Goal: Entertainment & Leisure: Consume media (video, audio)

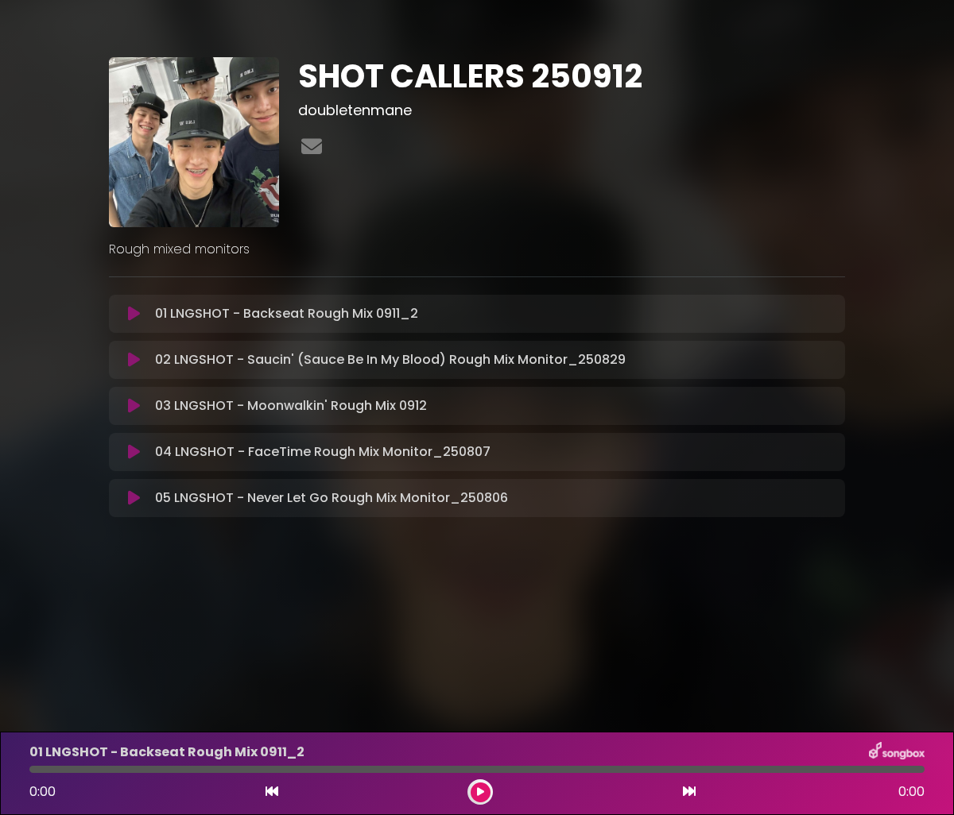
click at [134, 322] on div "01 LNGSHOT - Backseat Rough Mix 0911_2 Loading Track..." at bounding box center [476, 313] width 717 height 19
click at [137, 316] on icon at bounding box center [134, 314] width 12 height 16
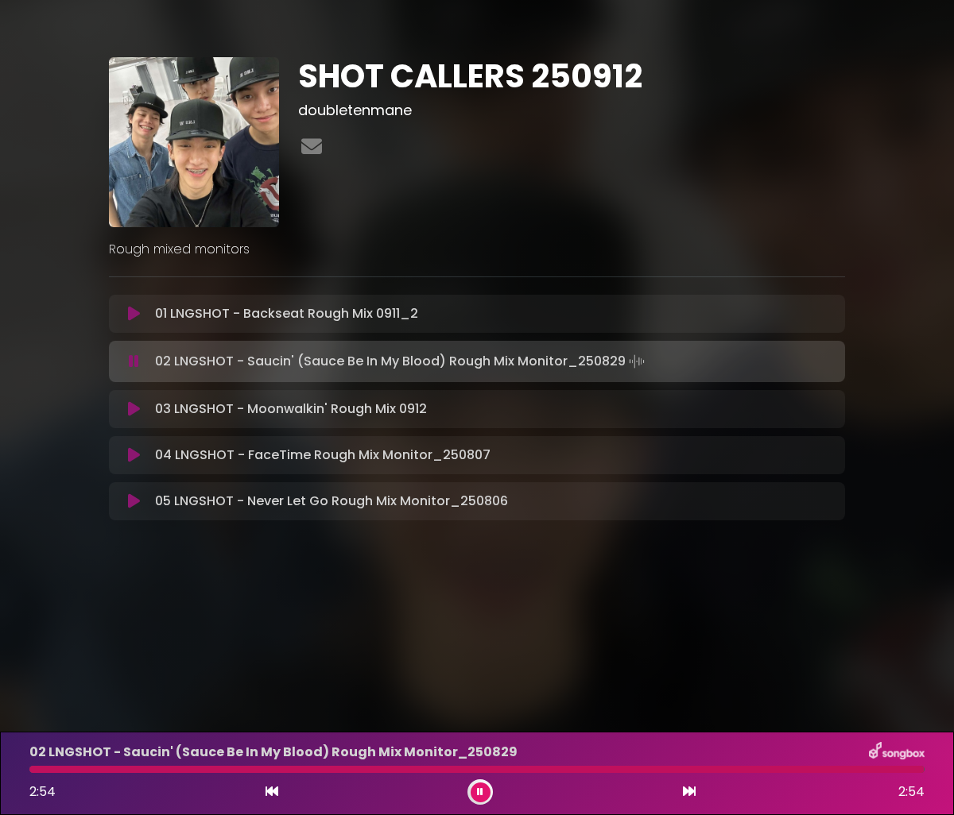
click at [480, 792] on icon at bounding box center [480, 793] width 6 height 10
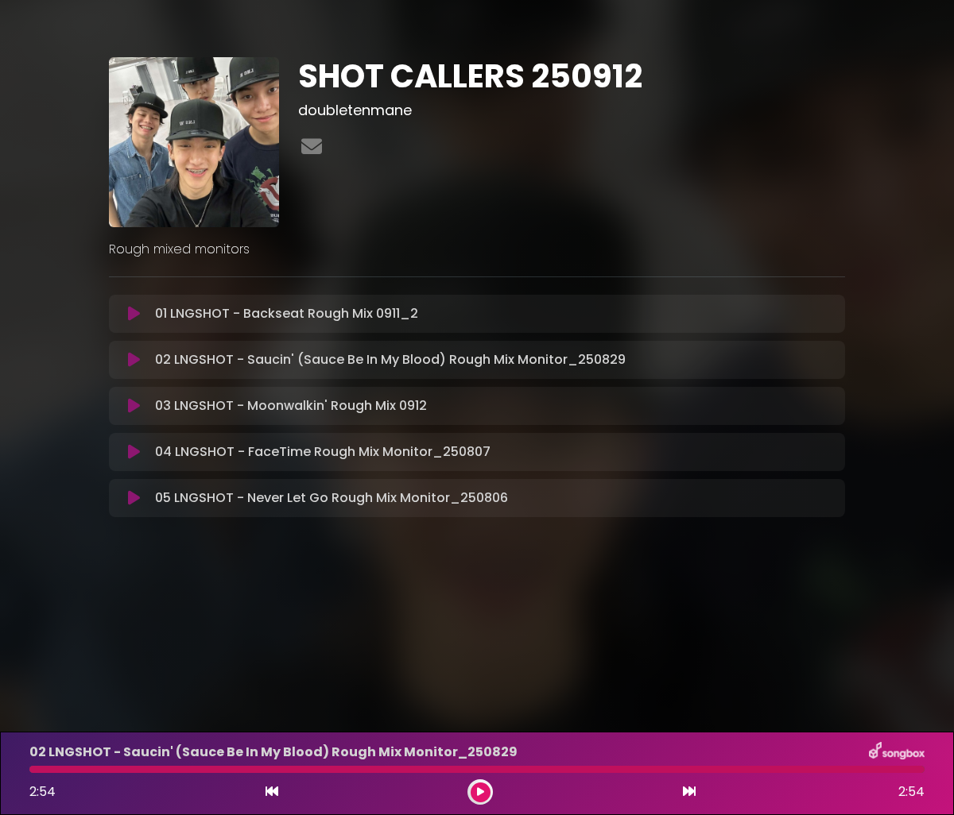
click at [339, 761] on p "02 LNGSHOT - Saucin' (Sauce Be In My Blood) Rough Mix Monitor_250829" at bounding box center [273, 752] width 488 height 19
click at [339, 767] on div at bounding box center [476, 769] width 895 height 7
drag, startPoint x: 903, startPoint y: 772, endPoint x: 369, endPoint y: 757, distance: 534.3
click at [369, 757] on div "02 LNGSHOT - Saucin' (Sauce Be In My Blood) Rough Mix Monitor_[DATE] 2:54 2:54" at bounding box center [477, 773] width 914 height 63
click at [365, 771] on div at bounding box center [476, 769] width 895 height 7
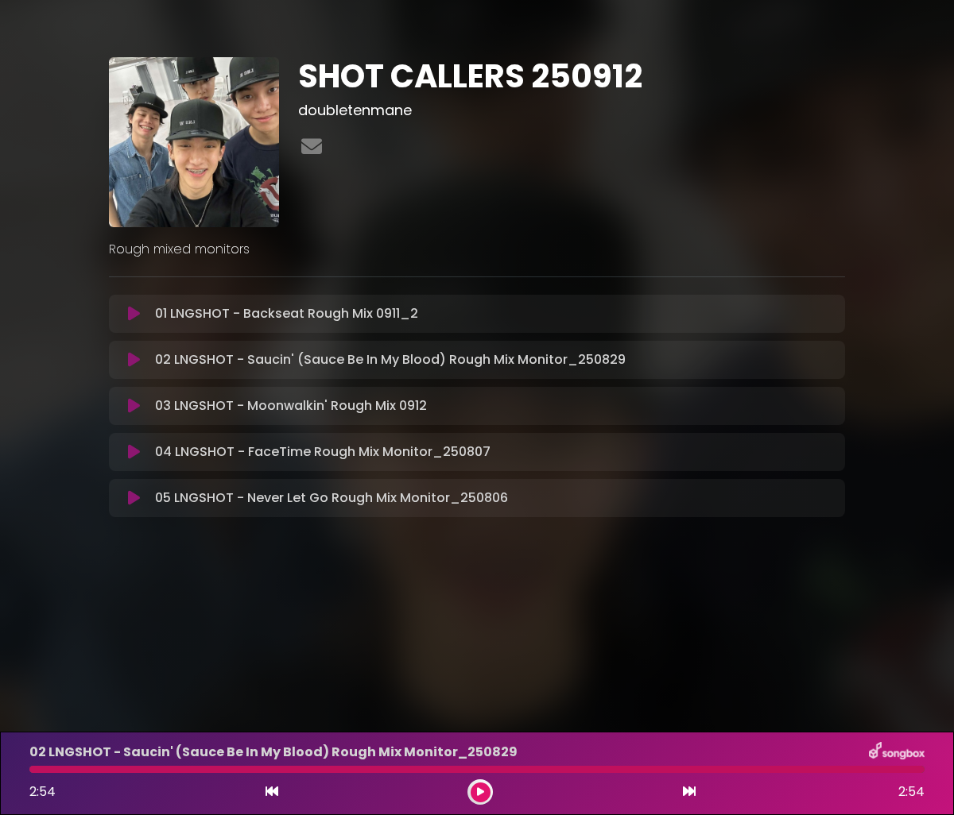
click at [364, 772] on div at bounding box center [476, 769] width 895 height 7
click at [130, 323] on div "01 LNGSHOT - Backseat Rough Mix 0911_2 Loading Track... Name Email" at bounding box center [477, 314] width 736 height 38
drag, startPoint x: 130, startPoint y: 319, endPoint x: 128, endPoint y: 339, distance: 20.0
click at [130, 319] on icon at bounding box center [134, 314] width 12 height 16
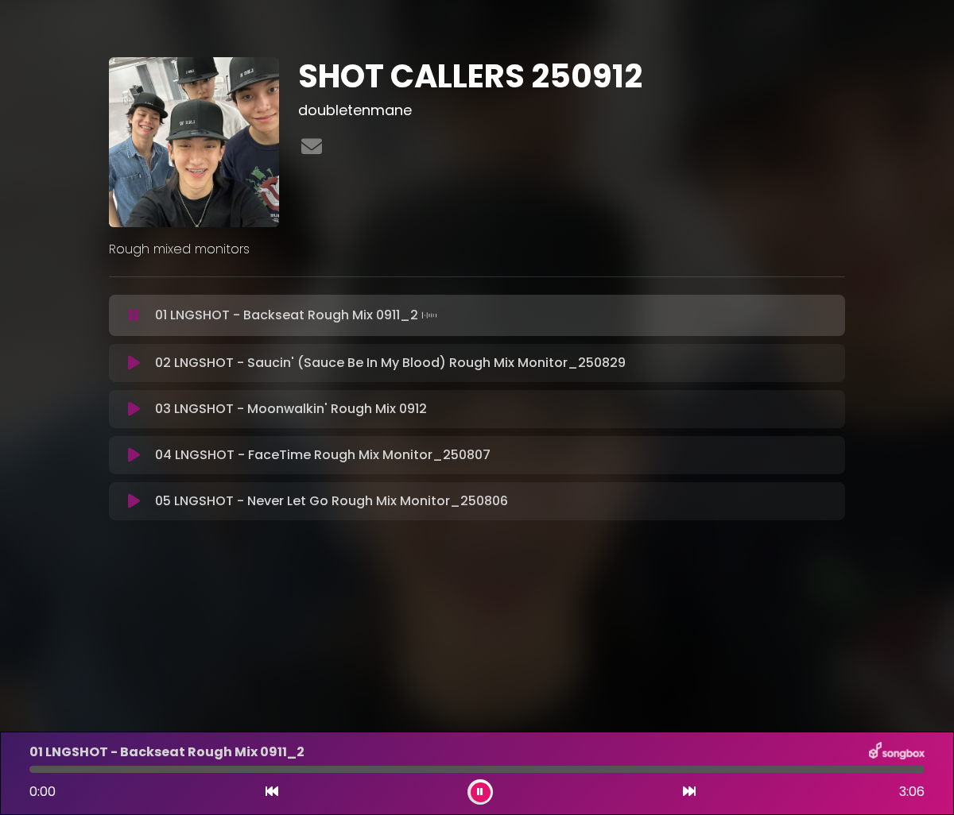
click at [128, 362] on icon at bounding box center [134, 363] width 12 height 16
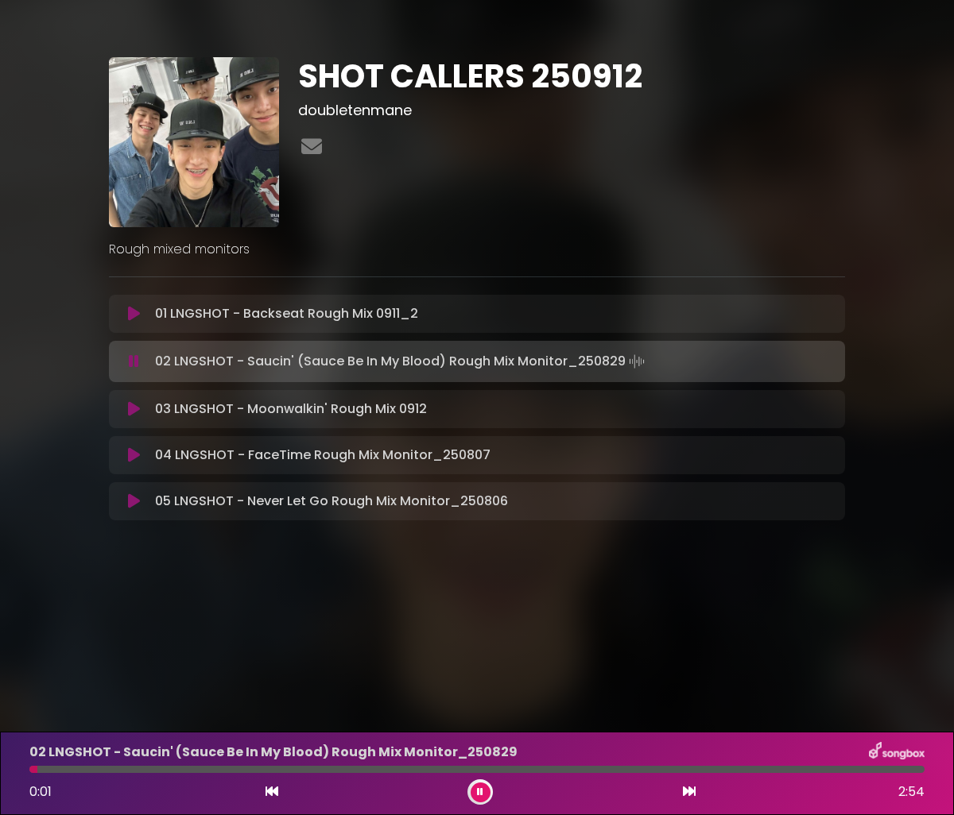
click at [393, 768] on div at bounding box center [476, 769] width 895 height 7
click at [472, 796] on button at bounding box center [480, 793] width 20 height 20
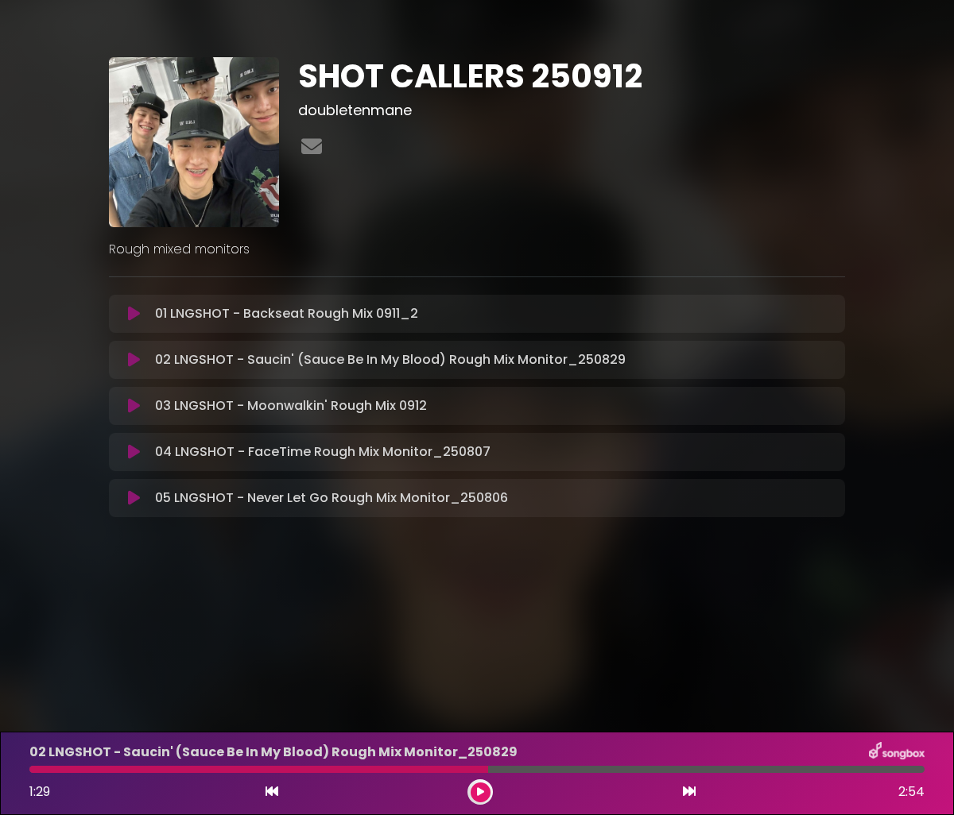
click at [378, 768] on div at bounding box center [258, 769] width 459 height 7
drag, startPoint x: 488, startPoint y: 772, endPoint x: 360, endPoint y: 772, distance: 128.0
click at [360, 772] on div at bounding box center [476, 769] width 895 height 7
click at [360, 772] on div at bounding box center [258, 769] width 459 height 7
drag, startPoint x: 378, startPoint y: 771, endPoint x: 347, endPoint y: 772, distance: 31.0
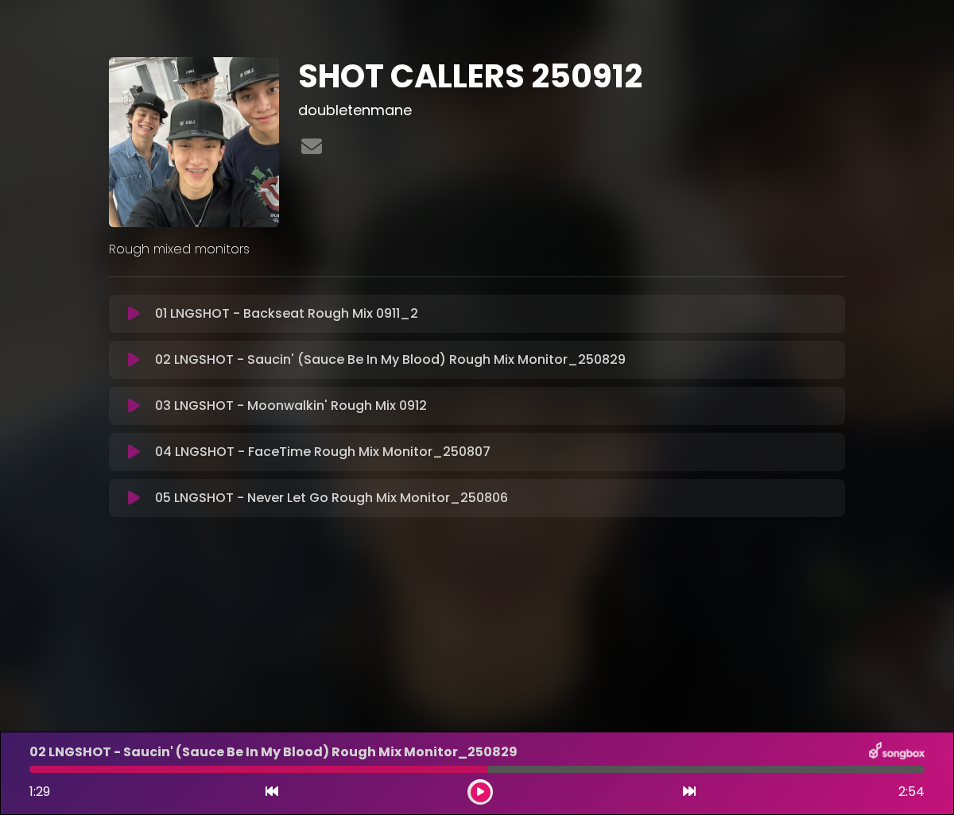
click at [347, 772] on div at bounding box center [258, 769] width 459 height 7
click at [141, 321] on button at bounding box center [133, 314] width 30 height 16
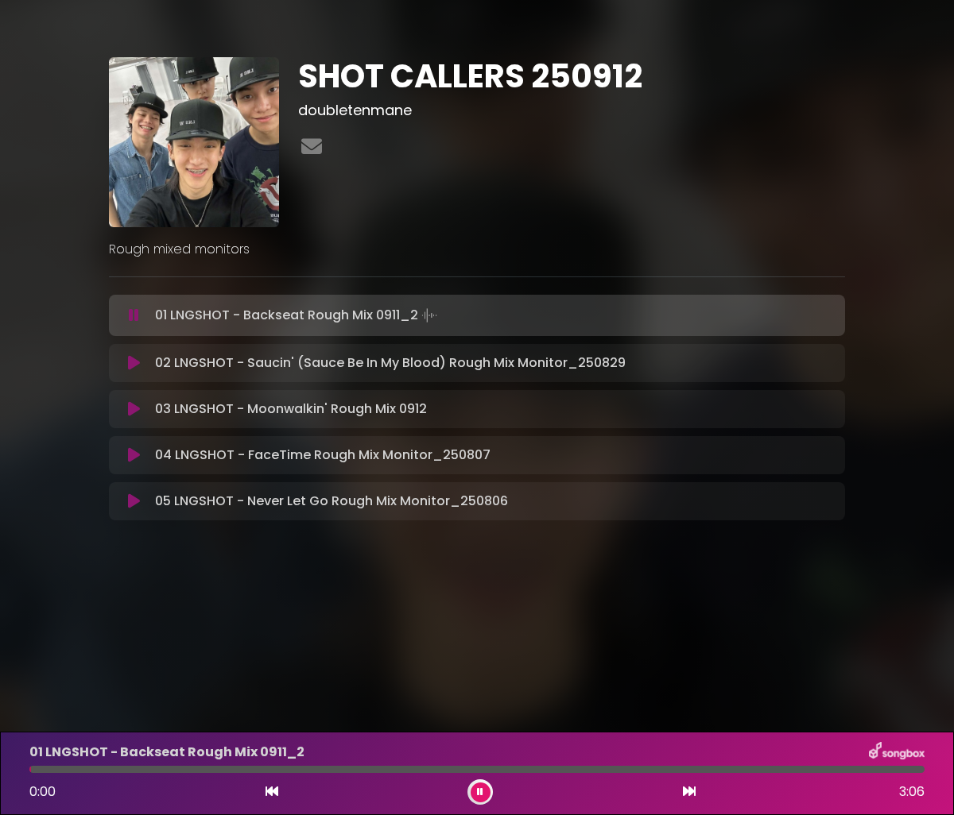
click at [131, 361] on icon at bounding box center [134, 363] width 12 height 16
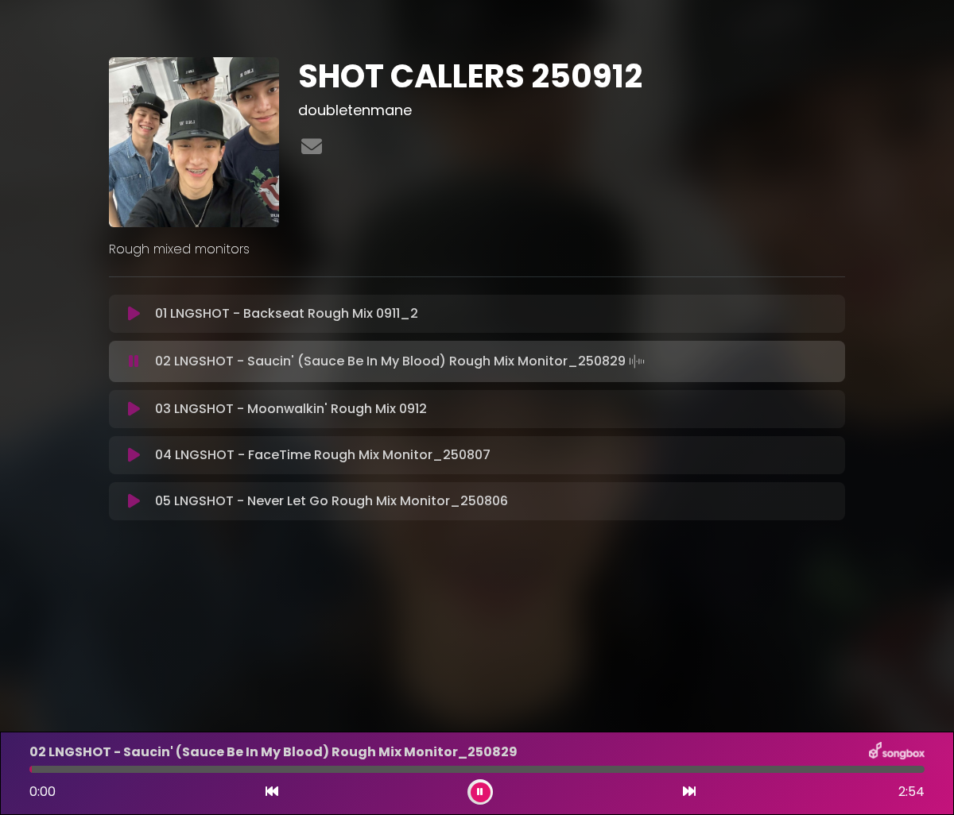
click at [299, 772] on div at bounding box center [476, 769] width 895 height 7
click at [355, 772] on div at bounding box center [476, 769] width 895 height 7
click at [482, 793] on icon at bounding box center [480, 793] width 6 height 10
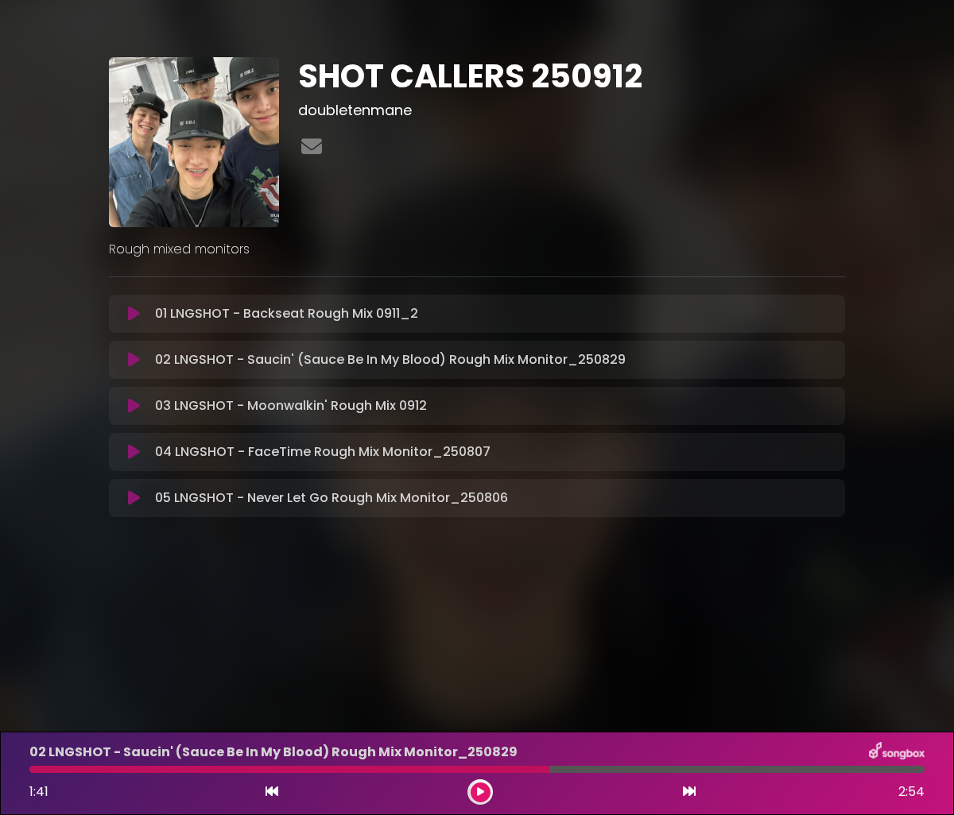
drag, startPoint x: 524, startPoint y: 772, endPoint x: 425, endPoint y: 770, distance: 98.6
click at [425, 770] on div at bounding box center [289, 769] width 521 height 7
click at [134, 314] on icon at bounding box center [134, 314] width 12 height 16
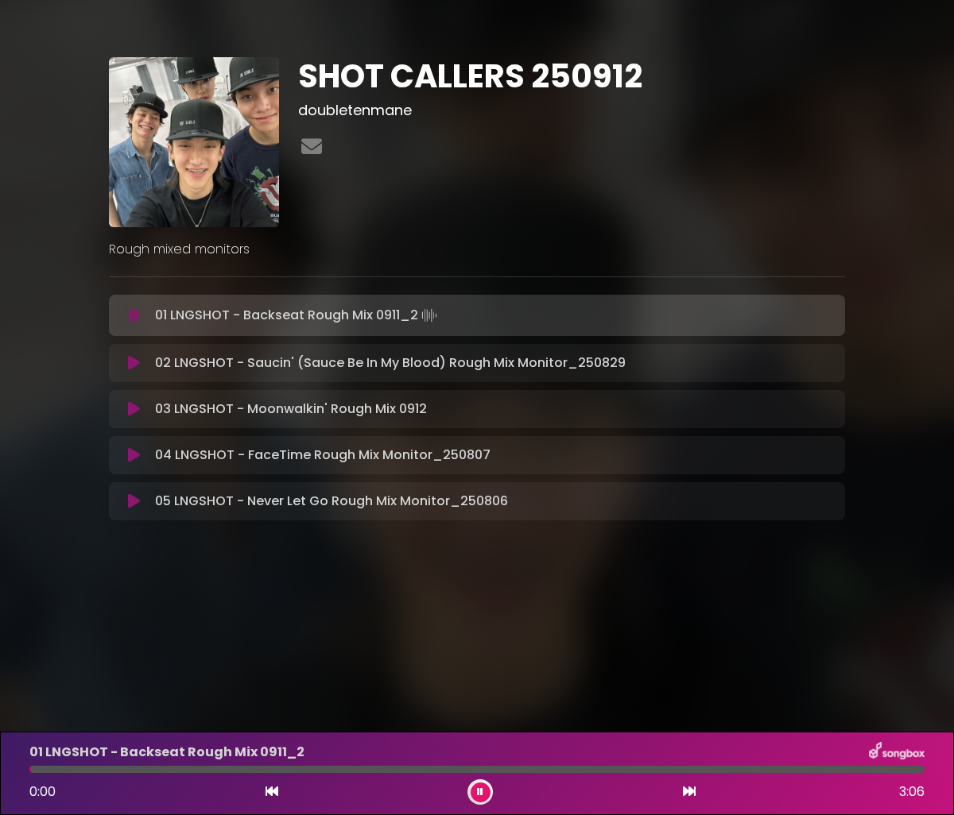
click at [130, 360] on icon at bounding box center [134, 363] width 12 height 16
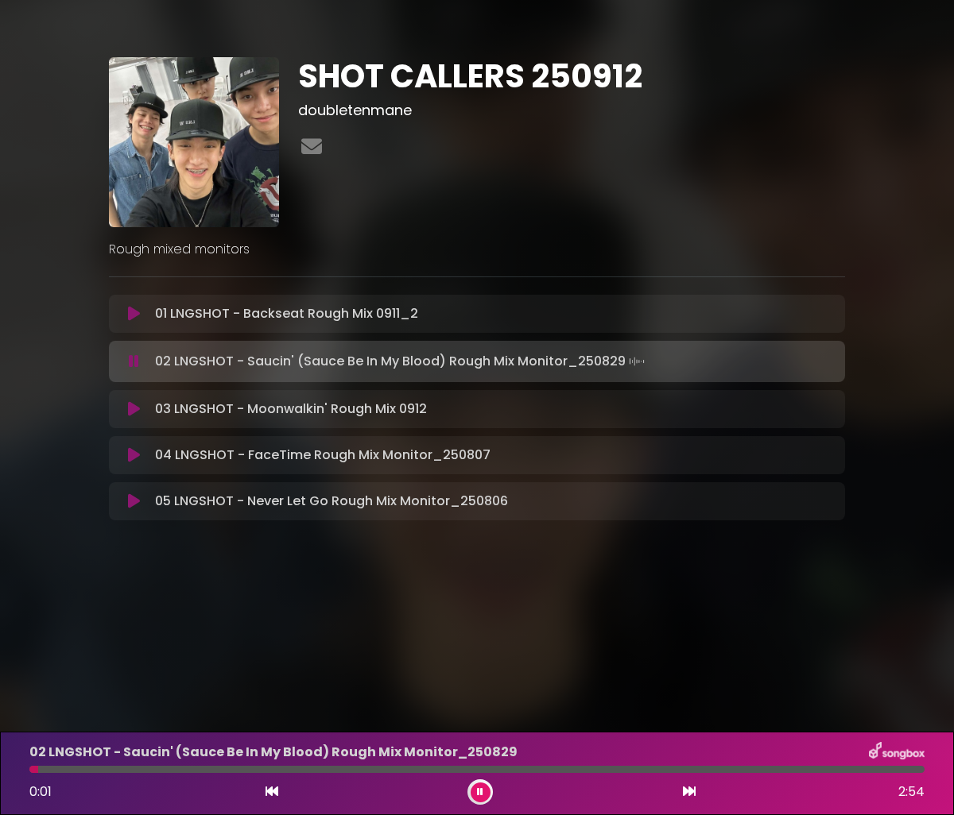
click at [368, 773] on div "02 LNGSHOT - Saucin' (Sauce Be In My Blood) Rough Mix Monitor_[DATE] 0:01 2:54" at bounding box center [477, 773] width 914 height 63
click at [370, 771] on div at bounding box center [476, 769] width 895 height 7
click at [482, 793] on icon at bounding box center [480, 793] width 6 height 10
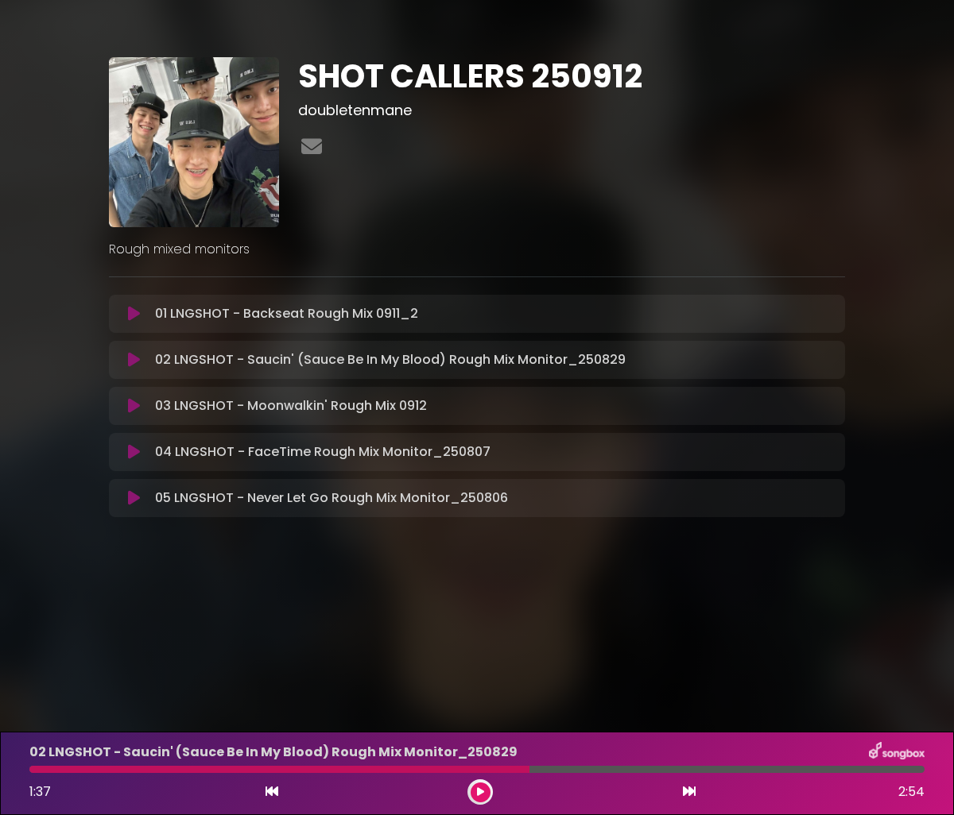
click at [830, 771] on div at bounding box center [476, 769] width 895 height 7
click at [490, 792] on button at bounding box center [480, 793] width 20 height 20
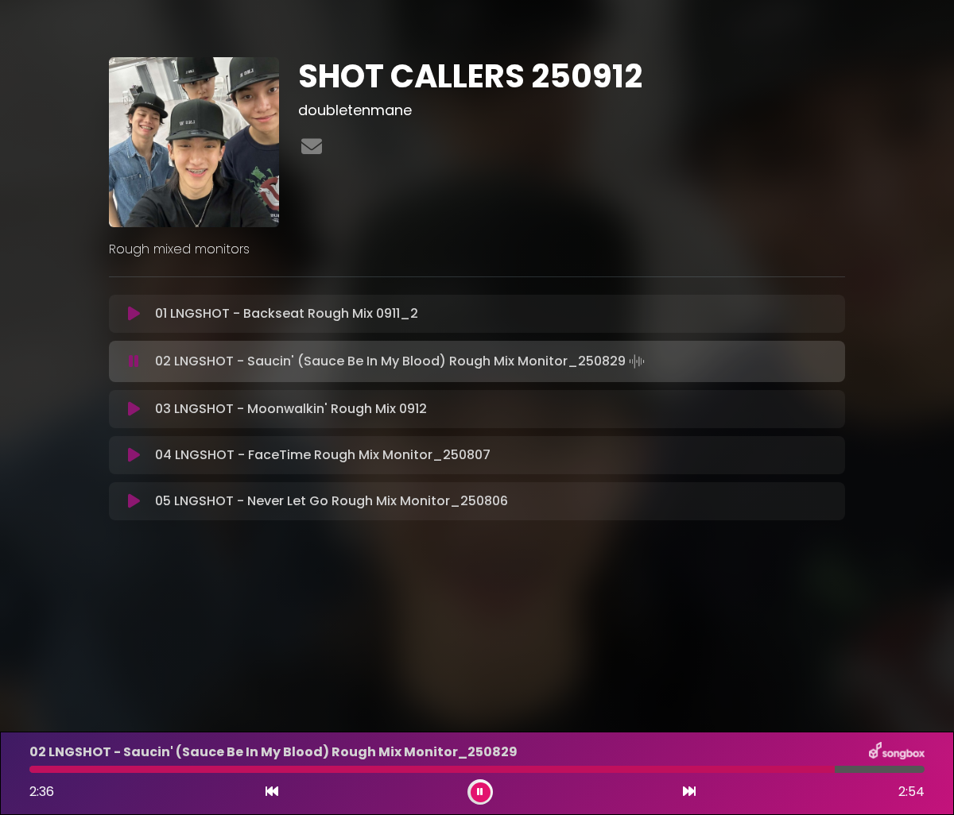
click at [774, 768] on div at bounding box center [431, 769] width 805 height 7
drag, startPoint x: 784, startPoint y: 771, endPoint x: 802, endPoint y: 745, distance: 31.5
click at [802, 745] on div "02 LNGSHOT - Saucin' (Sauce Be In My Blood) Rough Mix Monitor_[DATE] 2:51 2:54" at bounding box center [477, 773] width 914 height 63
click at [486, 789] on button at bounding box center [480, 793] width 20 height 20
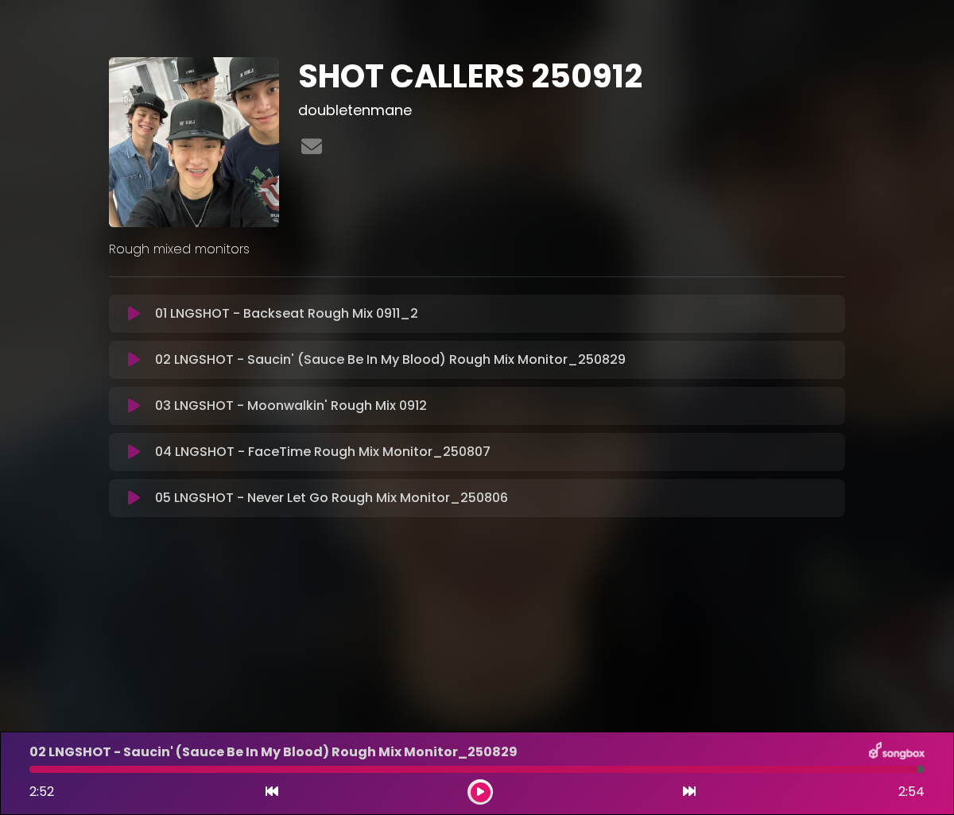
click at [834, 779] on div "02 LNGSHOT - Saucin' (Sauce Be In My Blood) Rough Mix Monitor_[DATE] 2:52 2:54" at bounding box center [477, 773] width 914 height 63
click at [832, 772] on div at bounding box center [473, 769] width 888 height 7
click at [472, 792] on button at bounding box center [480, 793] width 20 height 20
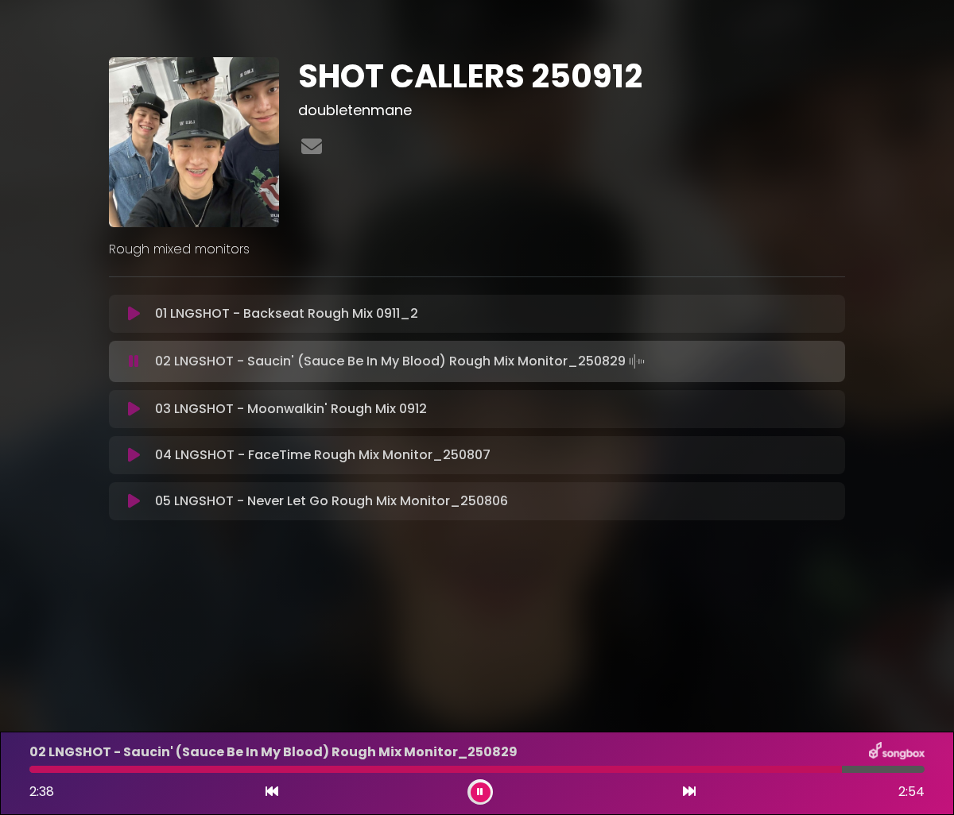
click at [799, 767] on div at bounding box center [435, 769] width 812 height 7
click at [473, 785] on button at bounding box center [480, 793] width 20 height 20
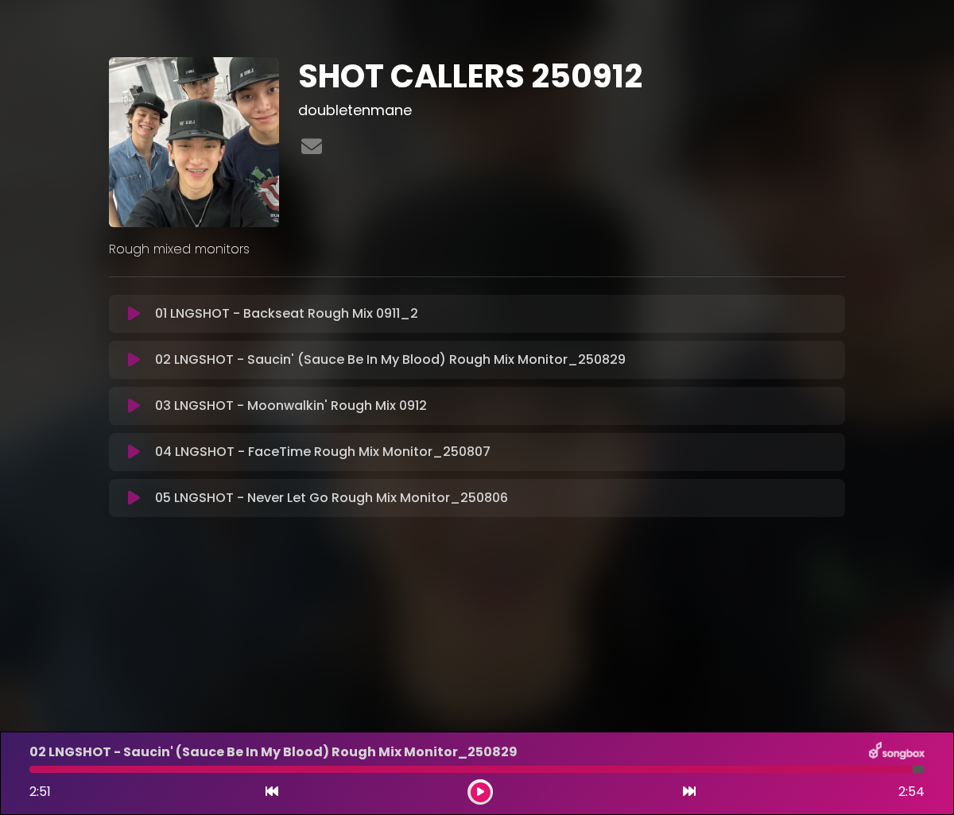
click at [818, 772] on div at bounding box center [470, 769] width 883 height 7
click at [490, 792] on div at bounding box center [479, 792] width 25 height 25
click at [484, 788] on button at bounding box center [480, 793] width 20 height 20
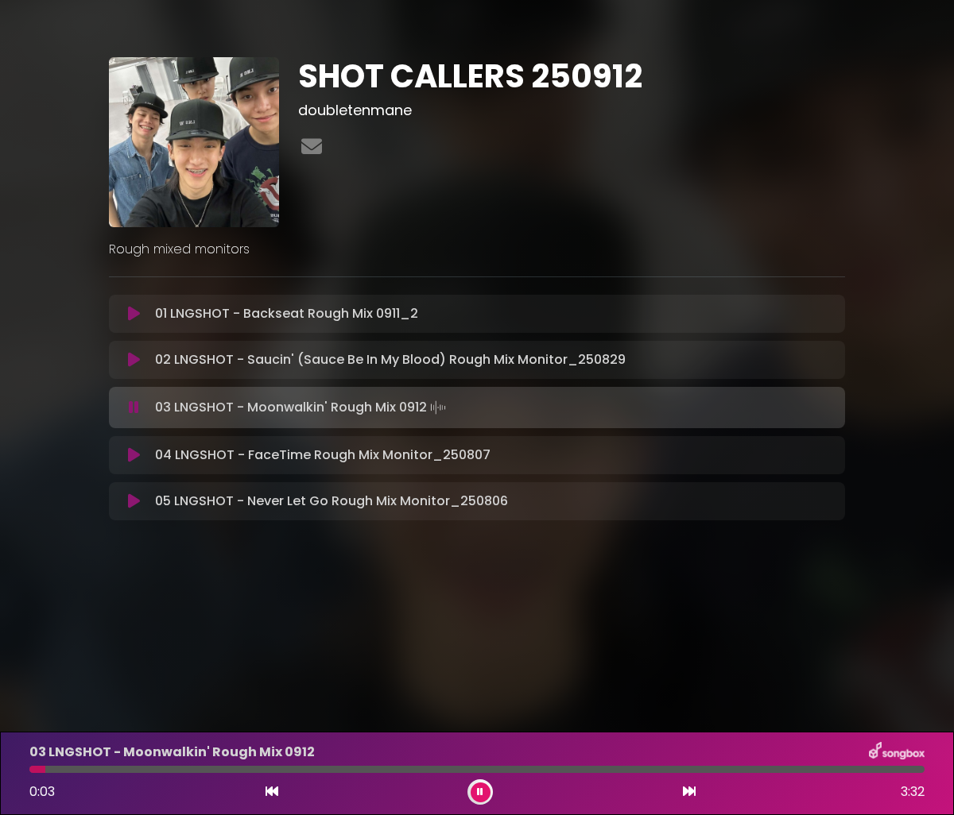
click at [472, 796] on button at bounding box center [480, 793] width 20 height 20
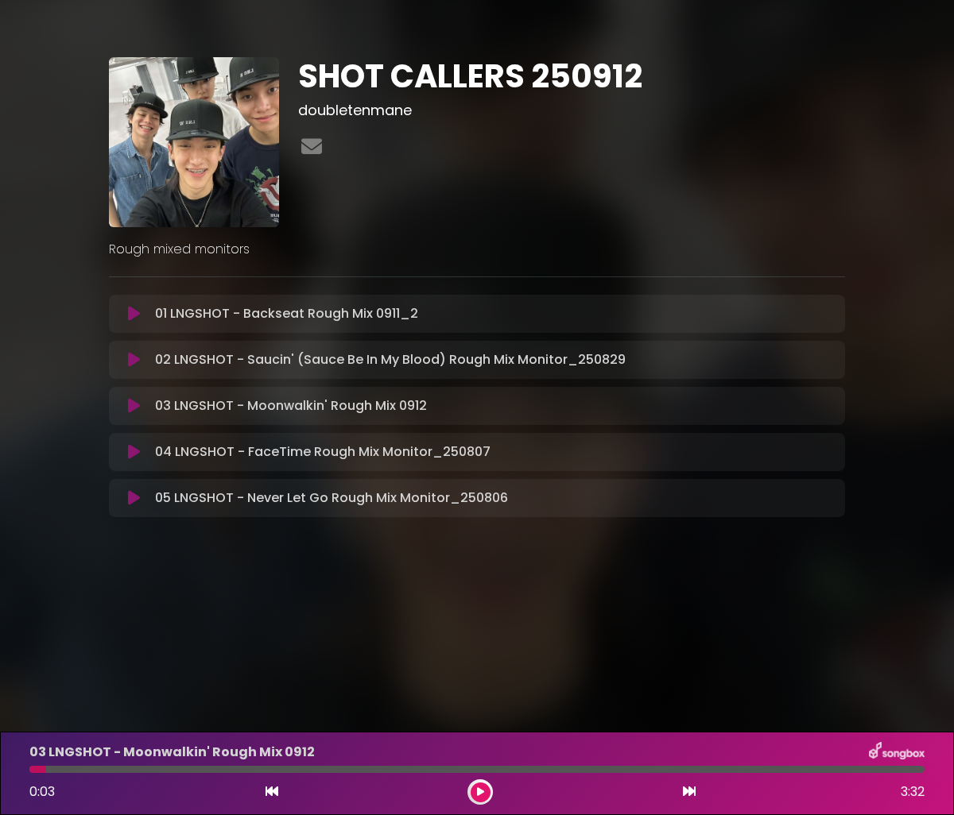
click at [131, 361] on icon at bounding box center [134, 360] width 12 height 16
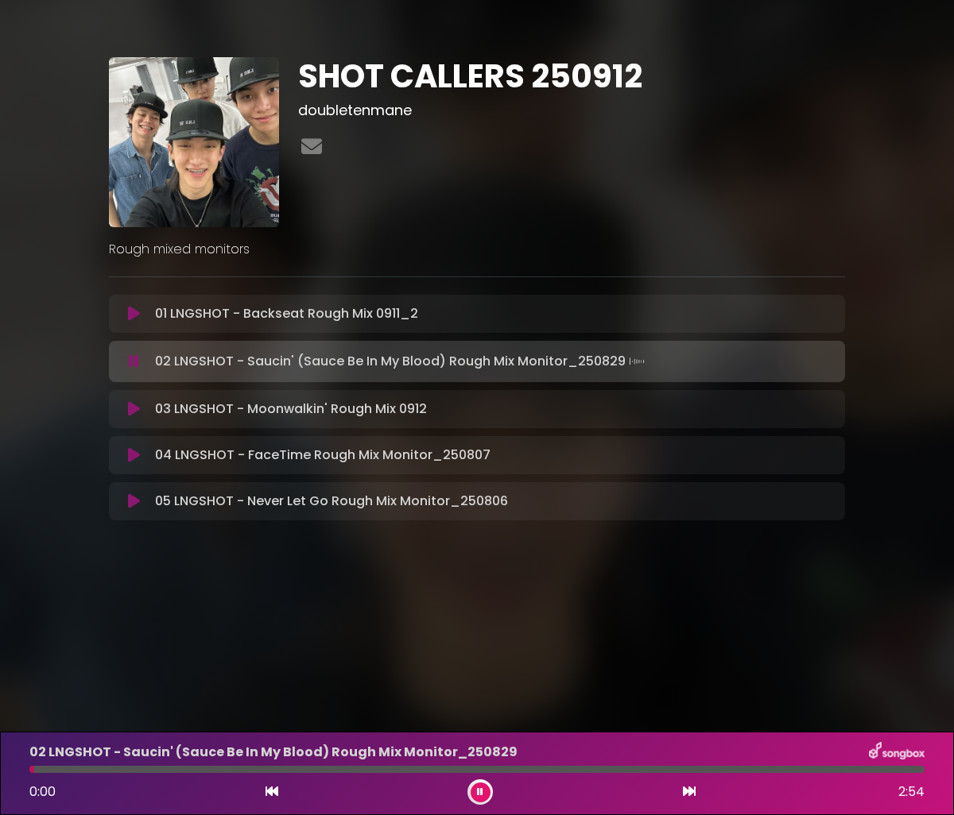
click at [775, 772] on div at bounding box center [476, 769] width 895 height 7
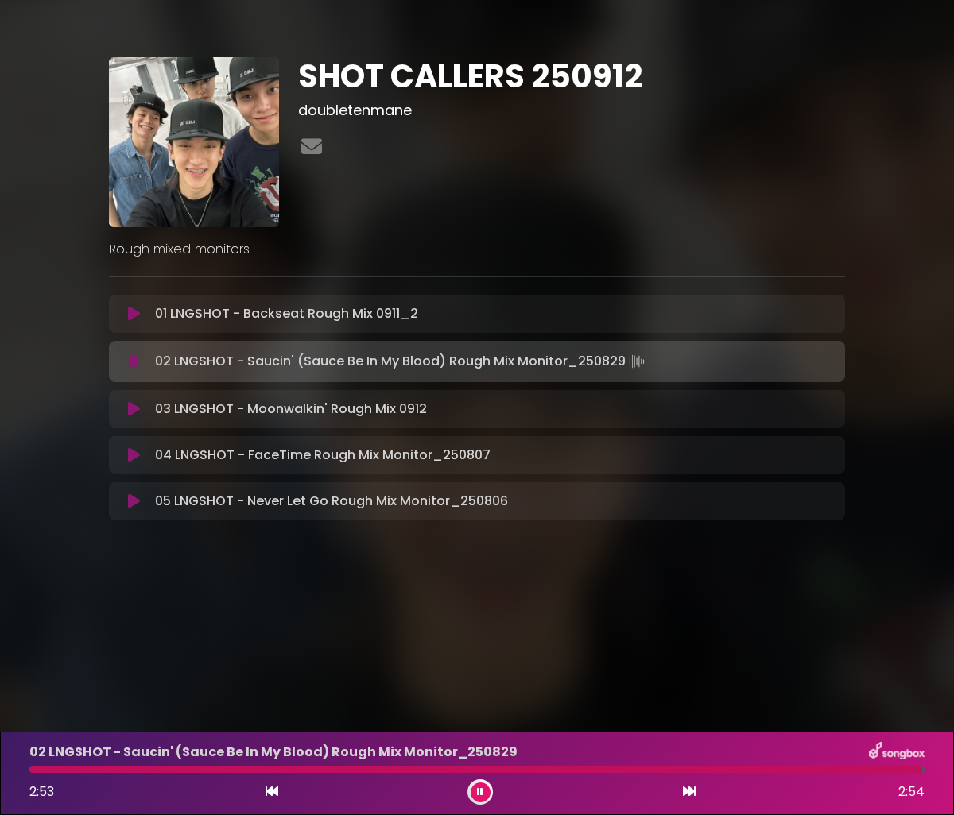
click at [471, 784] on div at bounding box center [479, 792] width 25 height 25
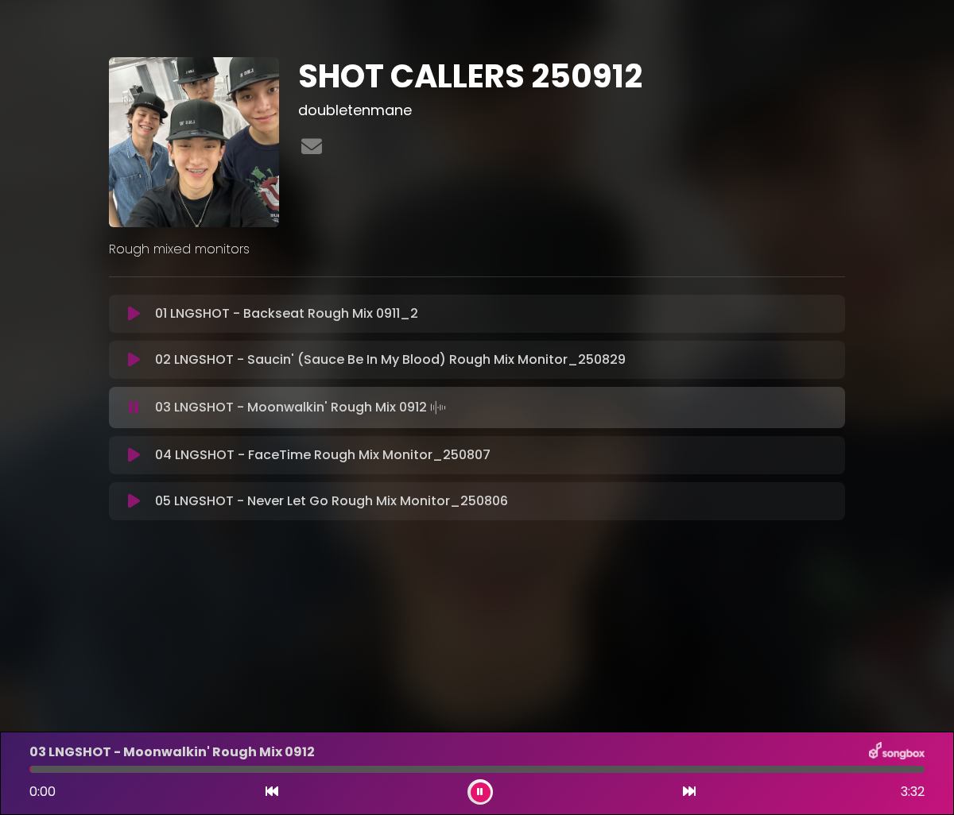
click at [475, 792] on button at bounding box center [480, 793] width 20 height 20
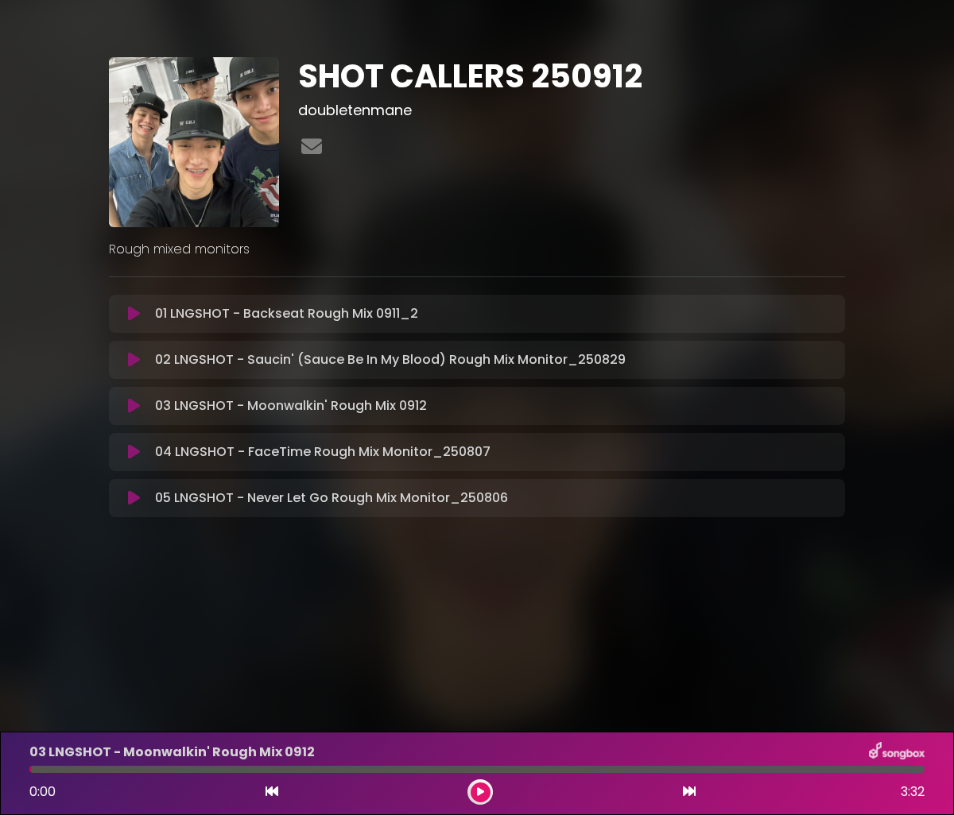
click at [784, 773] on div "03 LNGSHOT - Moonwalkin' Rough Mix 0912 0:00 3:32" at bounding box center [477, 773] width 914 height 63
click at [803, 770] on div at bounding box center [476, 769] width 895 height 7
click at [477, 784] on button at bounding box center [480, 793] width 20 height 20
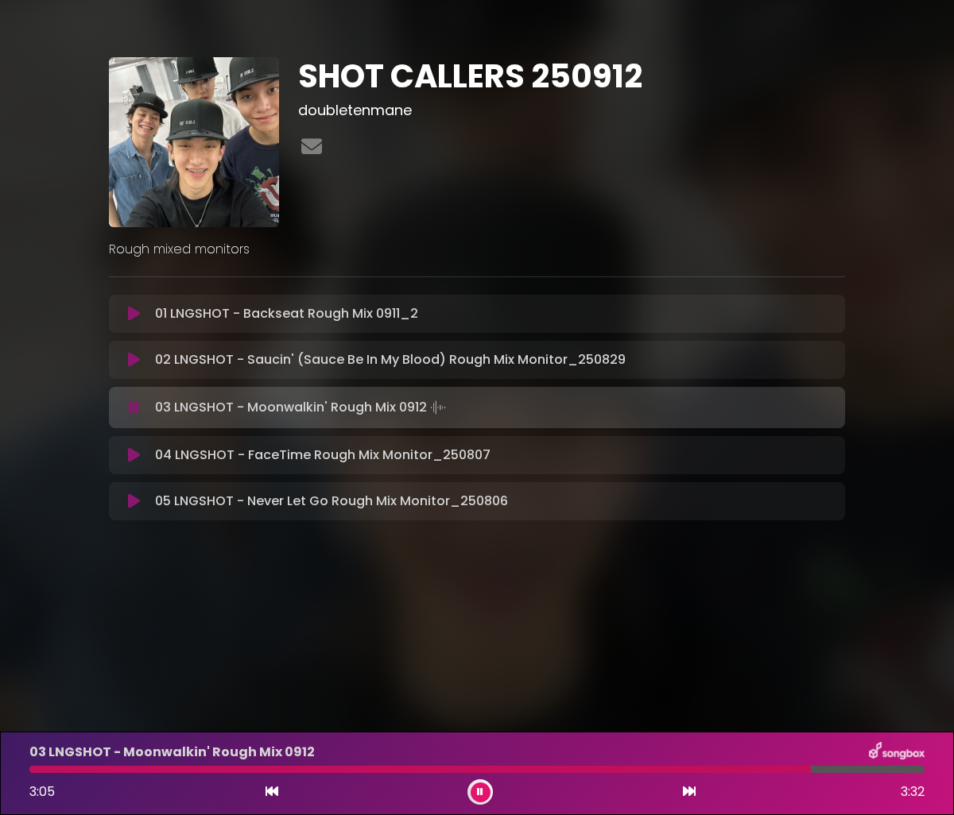
click at [131, 362] on icon at bounding box center [134, 360] width 12 height 16
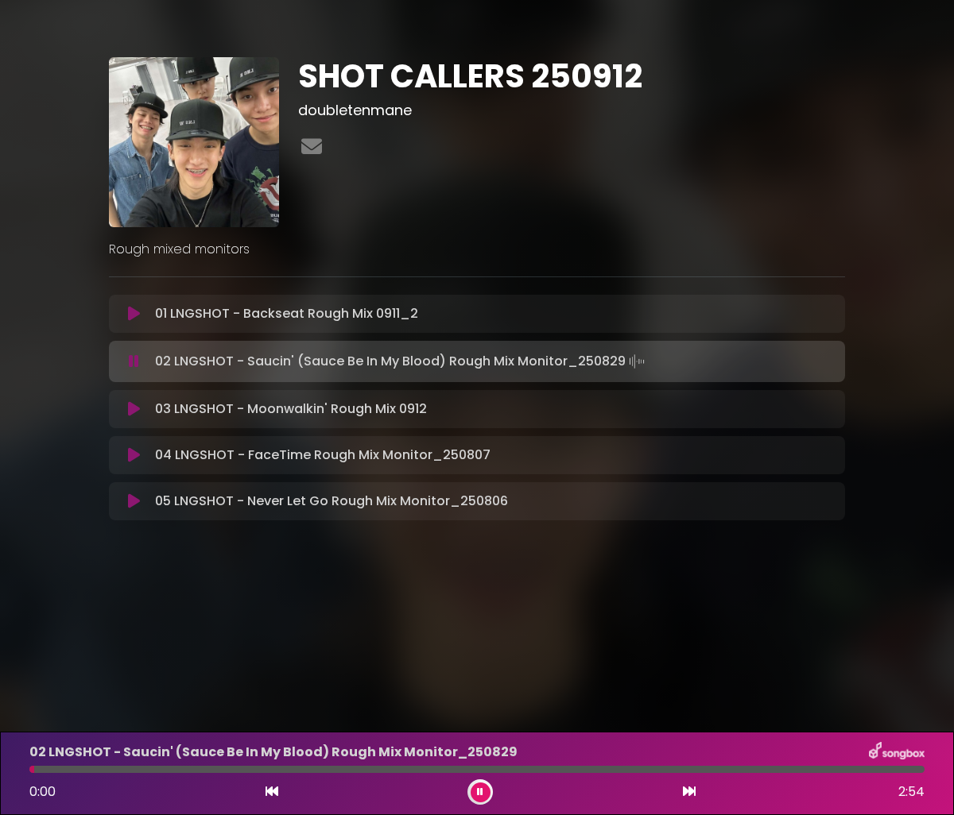
click at [807, 771] on div at bounding box center [476, 769] width 895 height 7
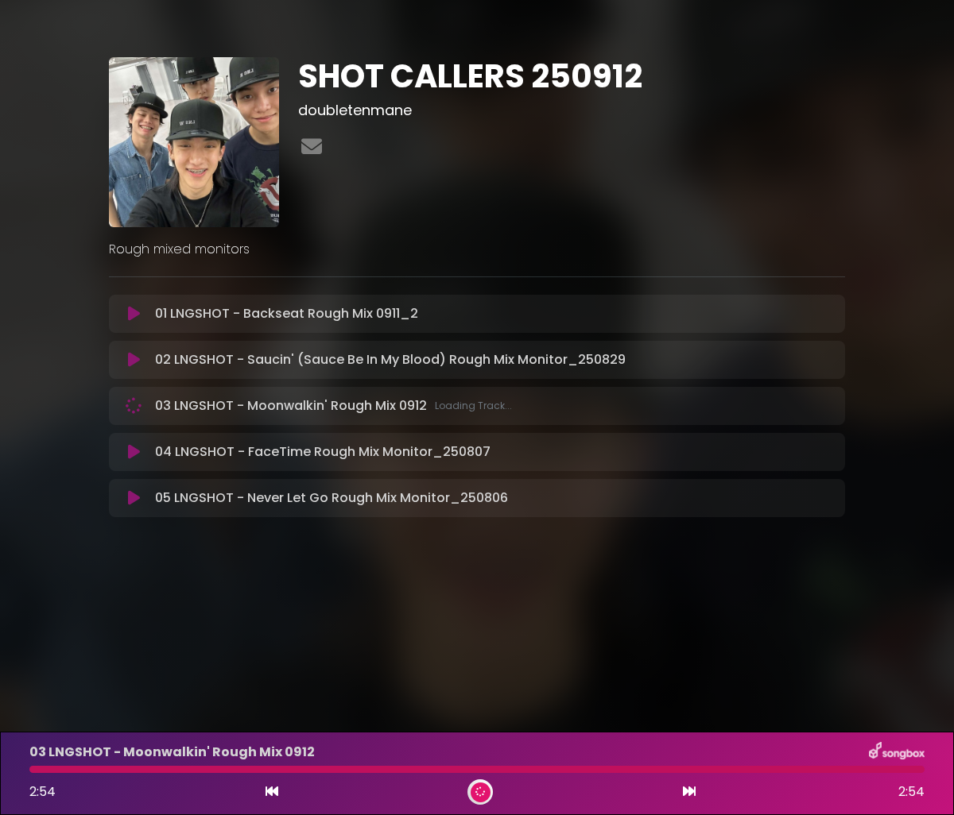
click at [815, 770] on div at bounding box center [476, 769] width 895 height 7
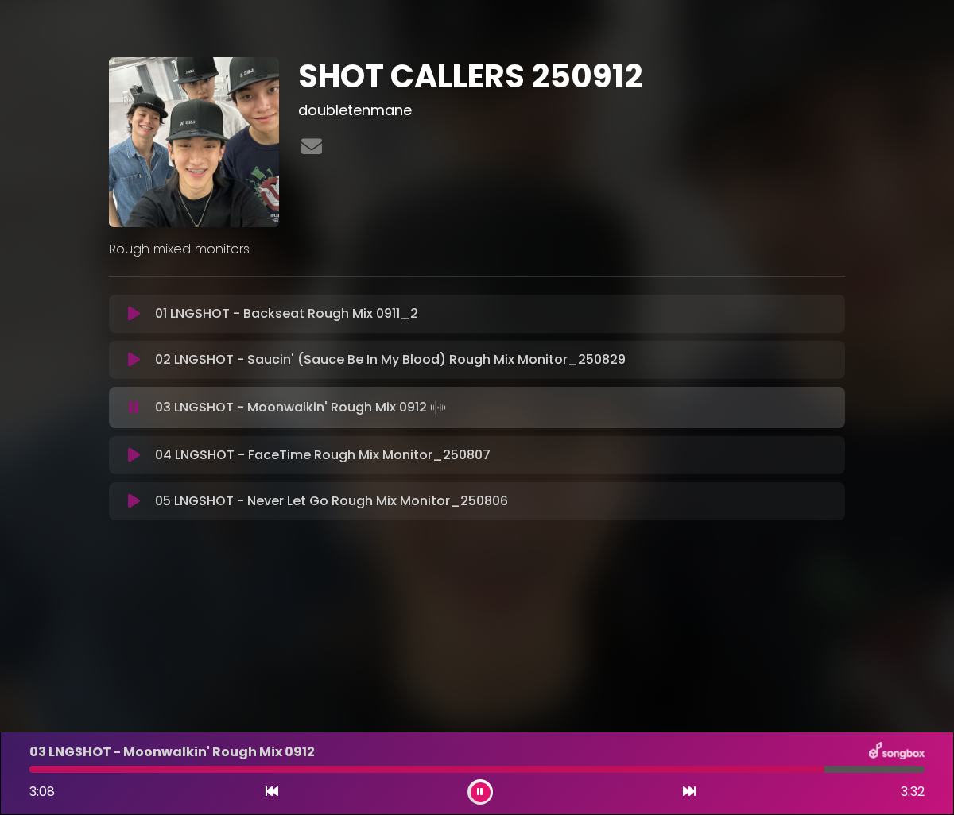
click at [144, 362] on button at bounding box center [133, 360] width 30 height 16
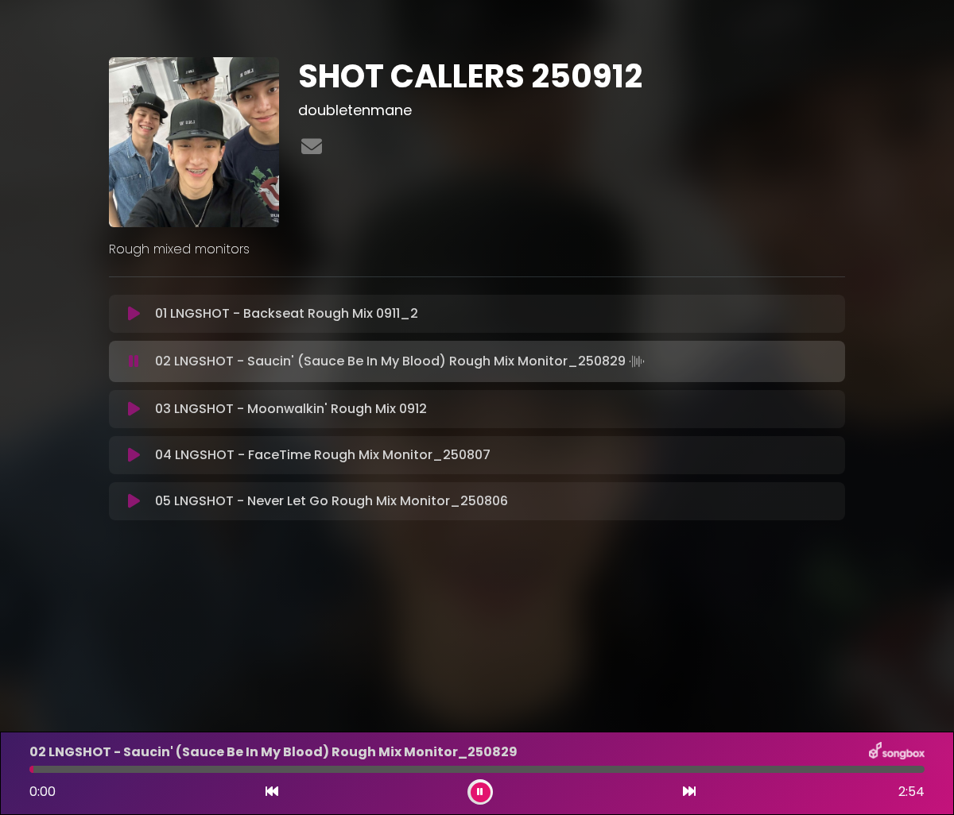
click at [808, 768] on div at bounding box center [476, 769] width 895 height 7
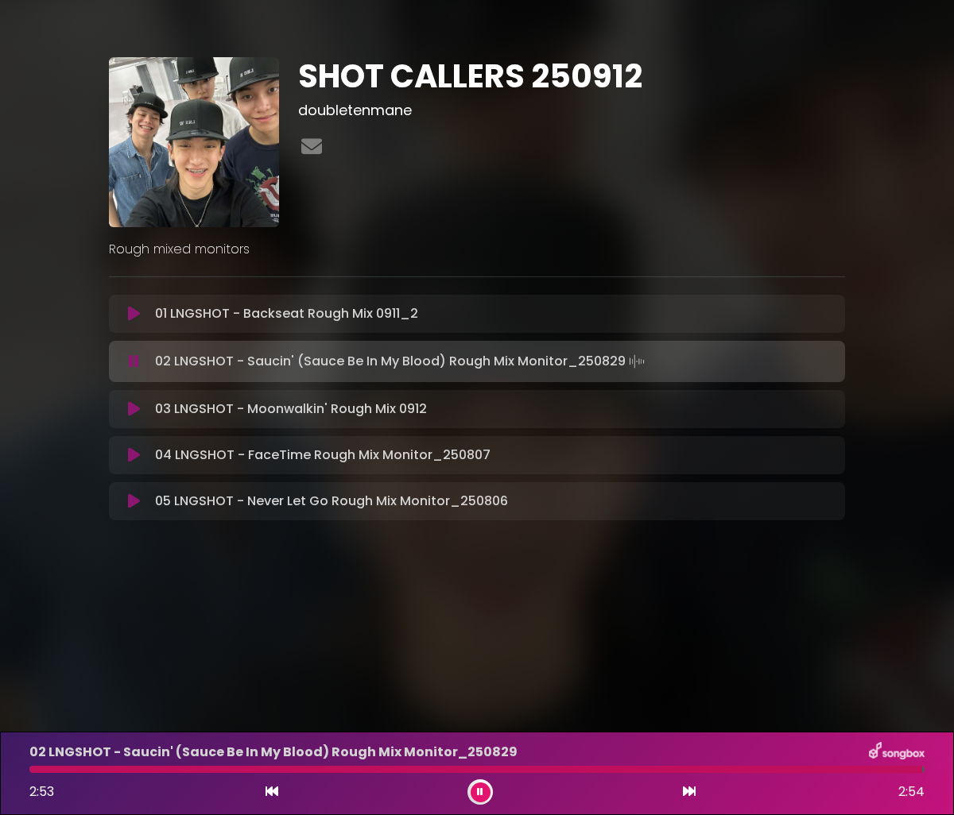
click at [488, 785] on div at bounding box center [479, 792] width 25 height 25
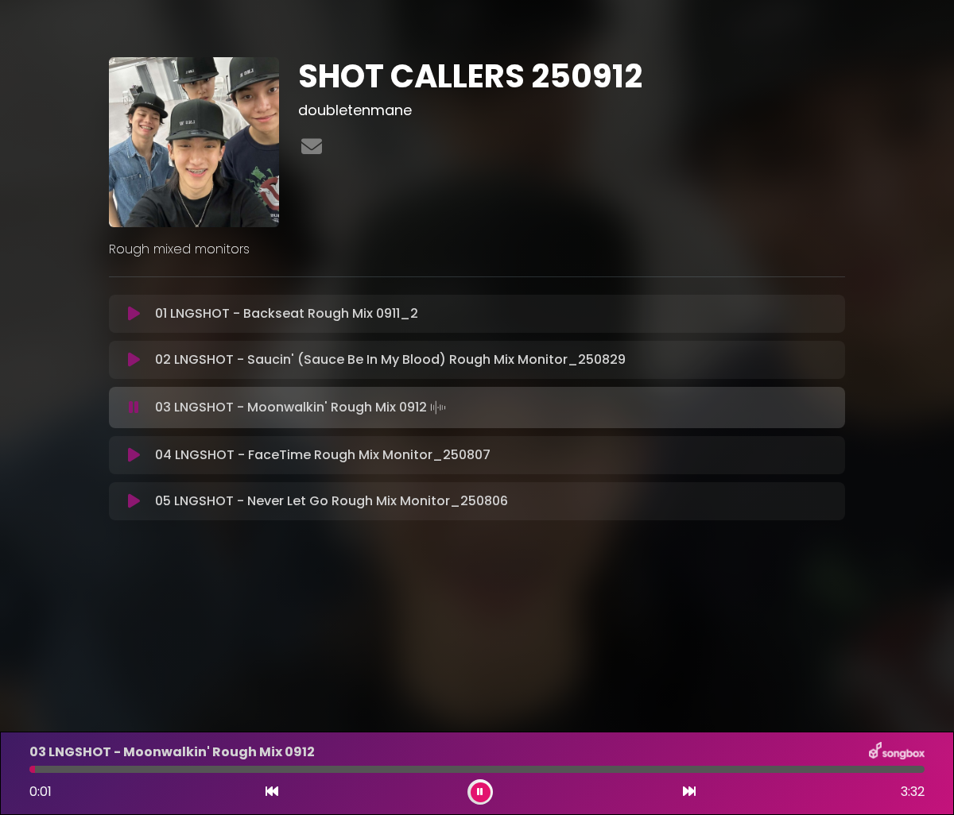
drag, startPoint x: 486, startPoint y: 789, endPoint x: 473, endPoint y: 737, distance: 53.2
click at [486, 788] on button at bounding box center [480, 793] width 20 height 20
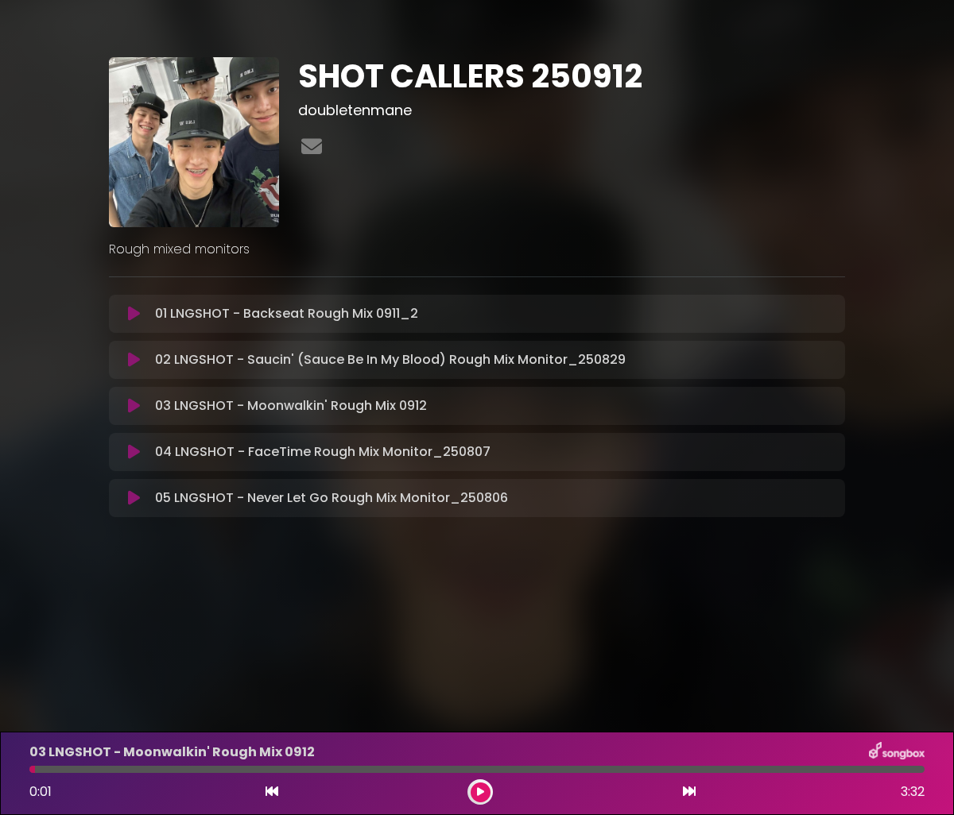
click at [135, 364] on icon at bounding box center [134, 360] width 12 height 16
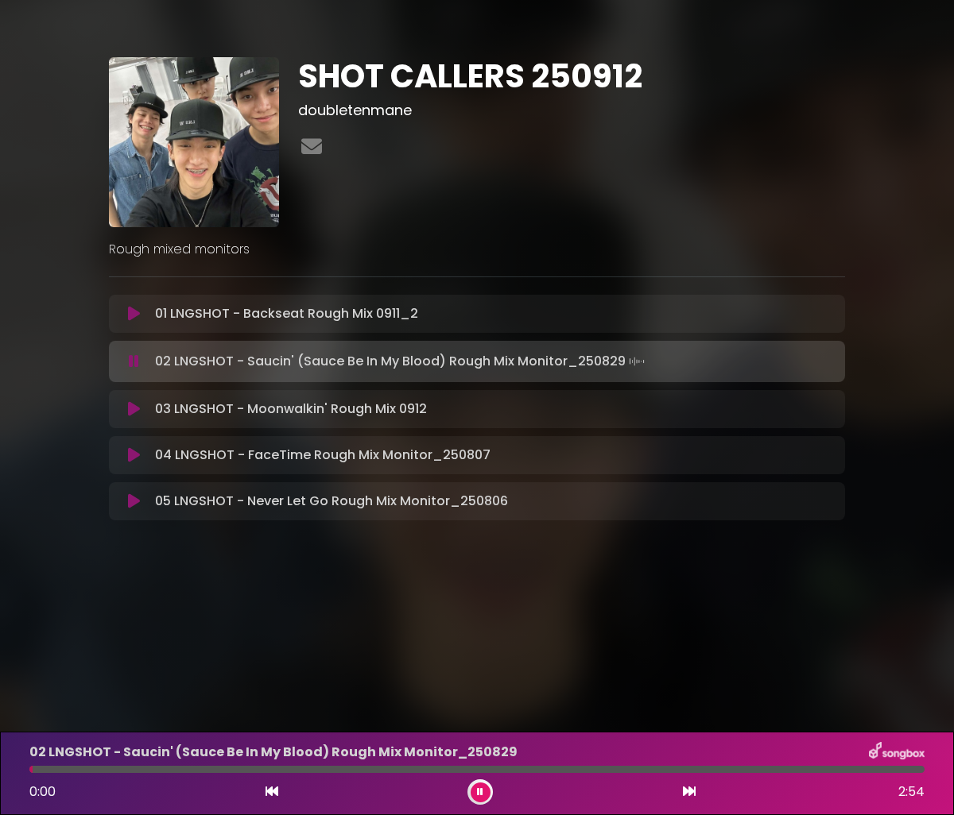
click at [769, 768] on div at bounding box center [476, 769] width 895 height 7
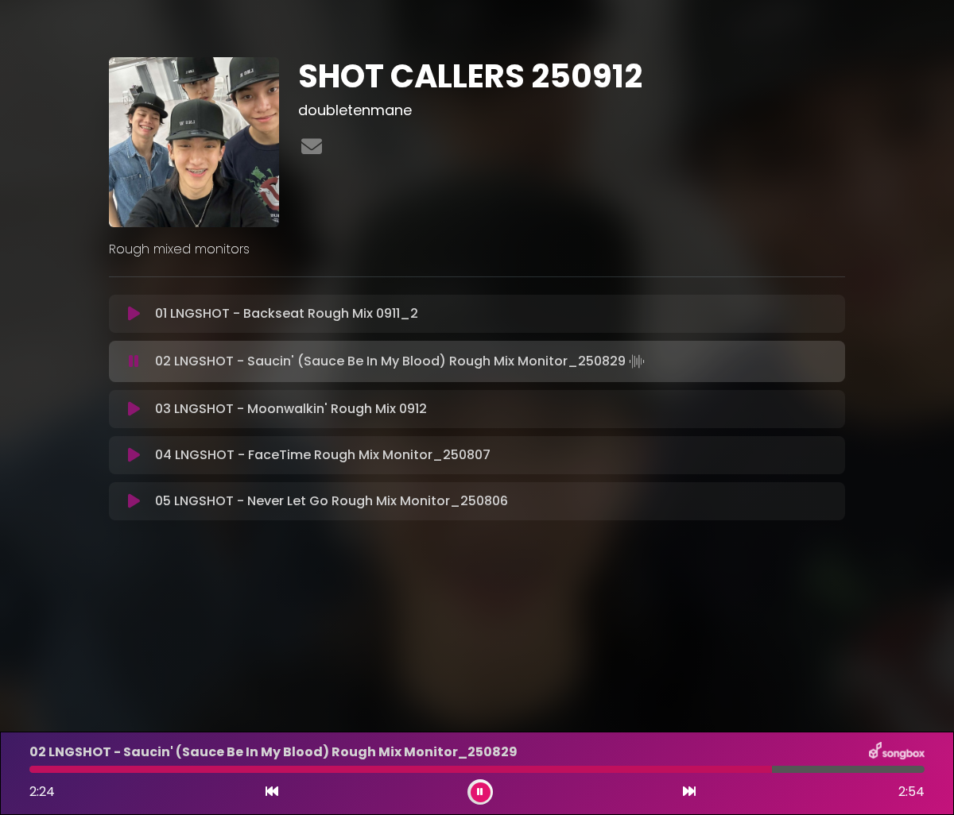
click at [805, 768] on div at bounding box center [476, 769] width 895 height 7
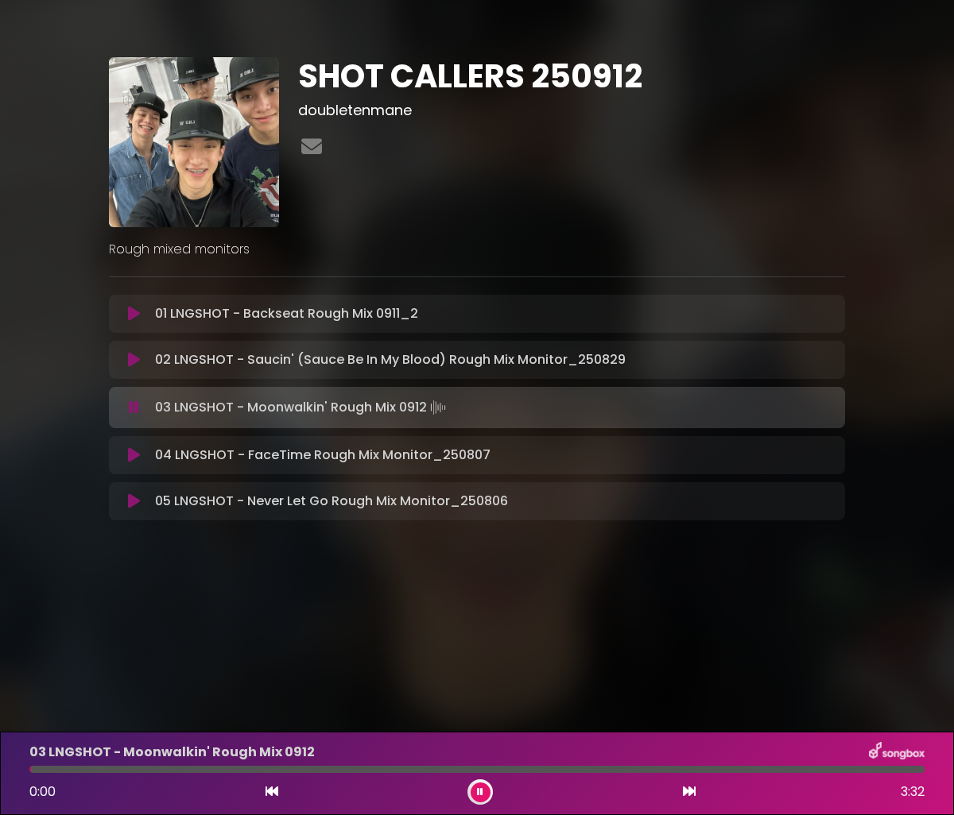
click at [486, 796] on button at bounding box center [480, 793] width 20 height 20
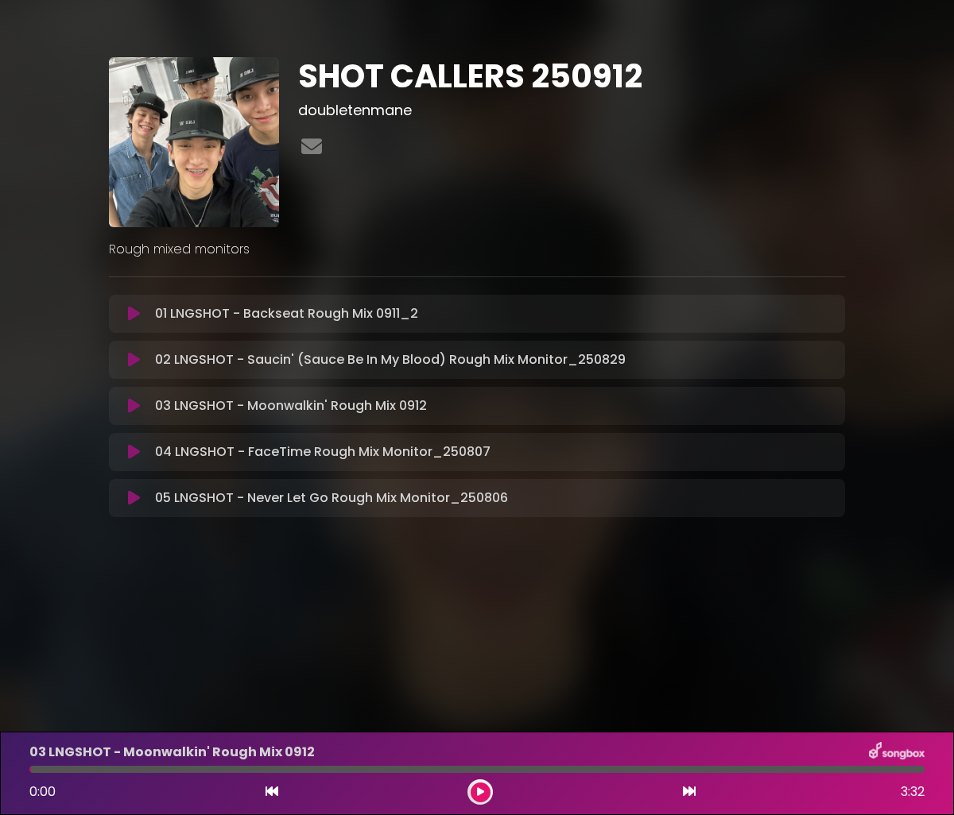
click at [139, 363] on icon at bounding box center [134, 360] width 12 height 16
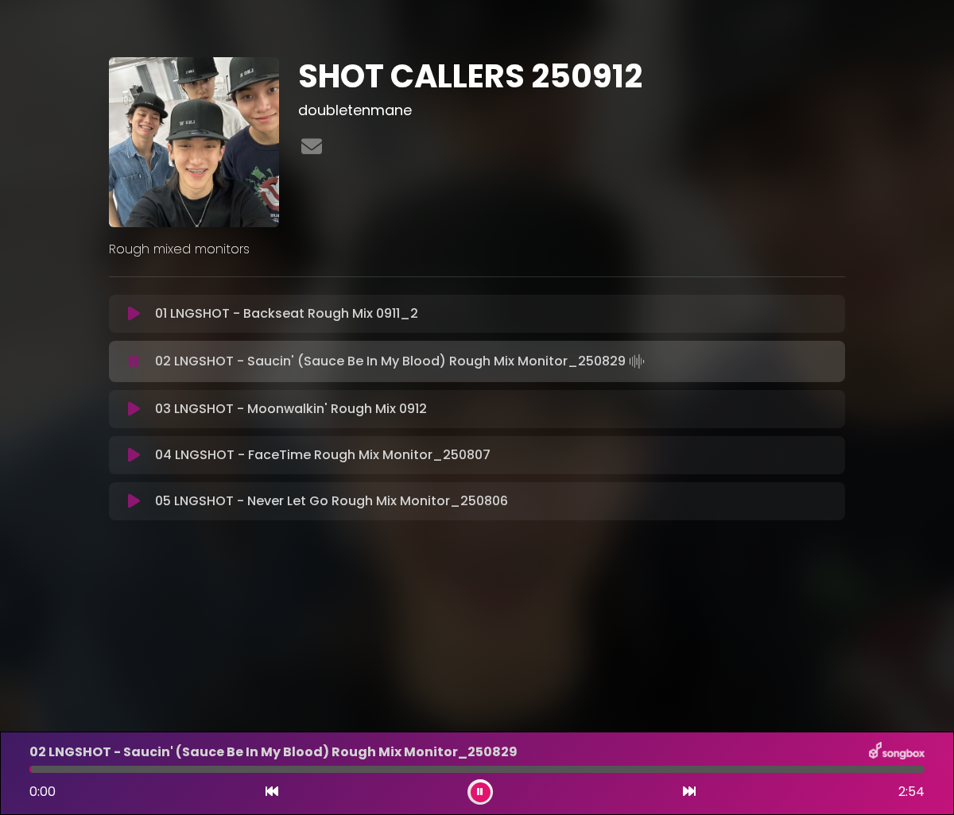
click at [776, 767] on div at bounding box center [476, 769] width 895 height 7
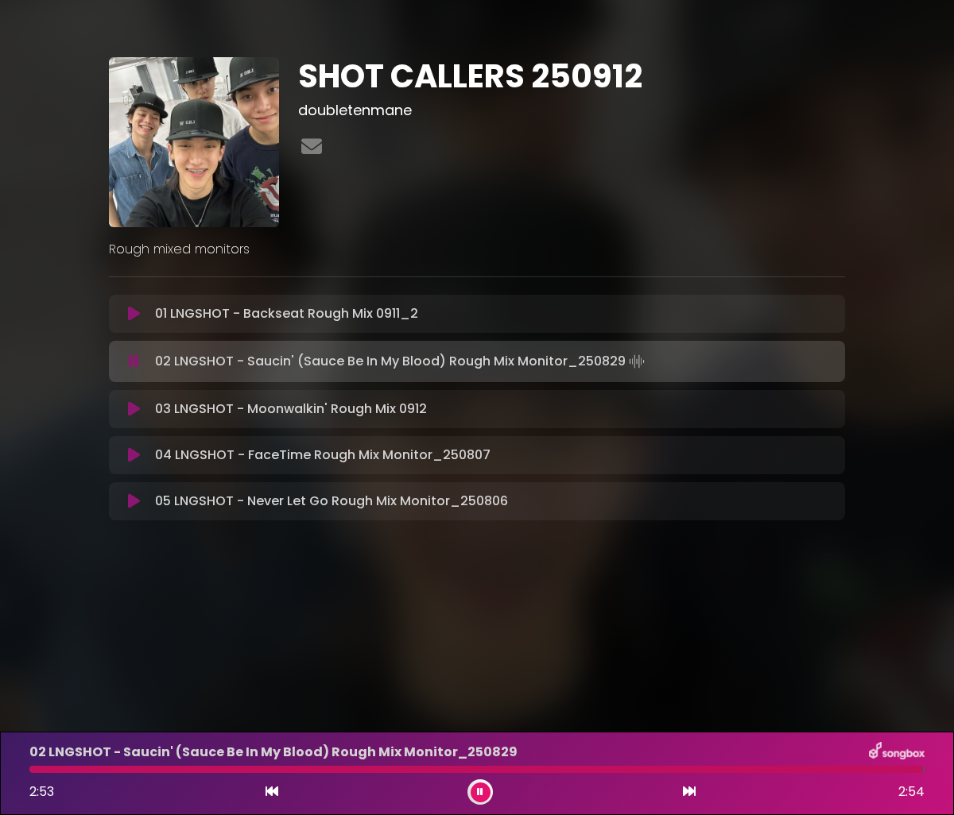
click at [469, 794] on div at bounding box center [479, 792] width 25 height 25
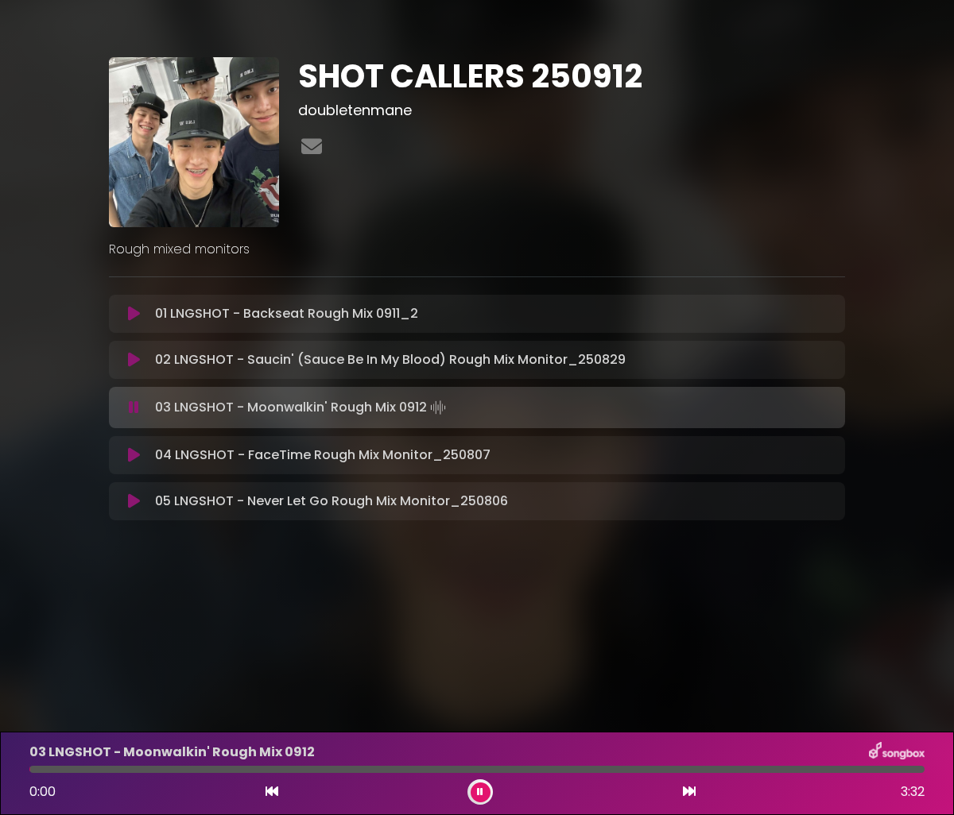
click at [479, 794] on icon at bounding box center [479, 793] width 11 height 10
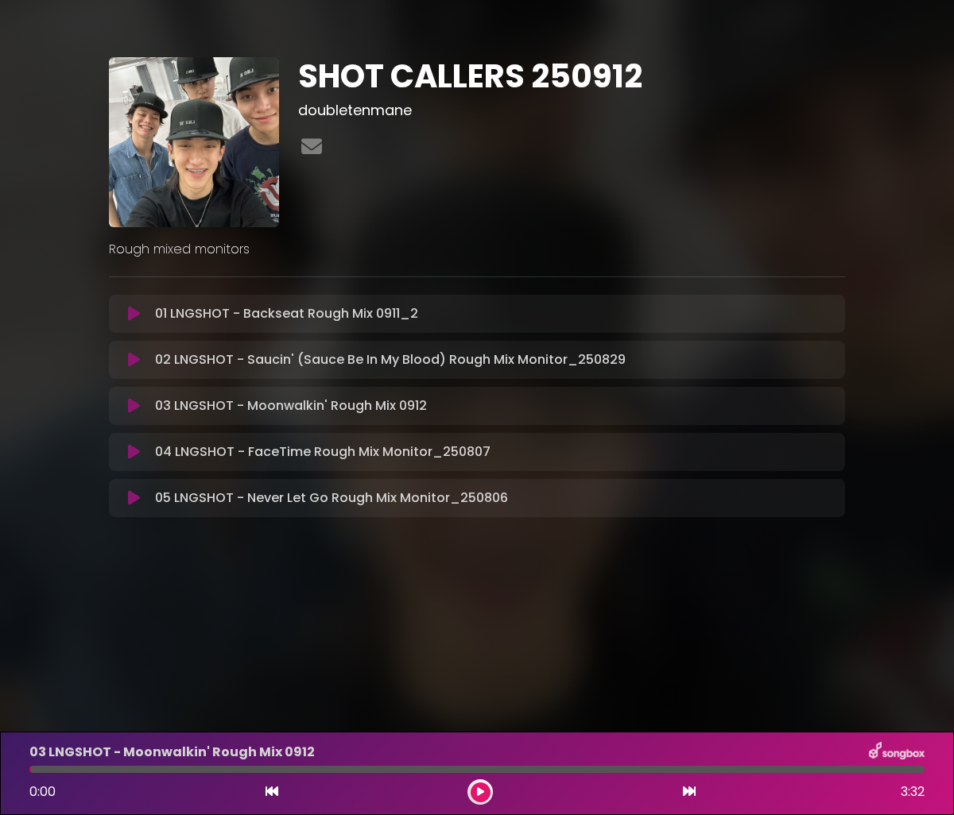
click at [134, 362] on icon at bounding box center [134, 360] width 12 height 16
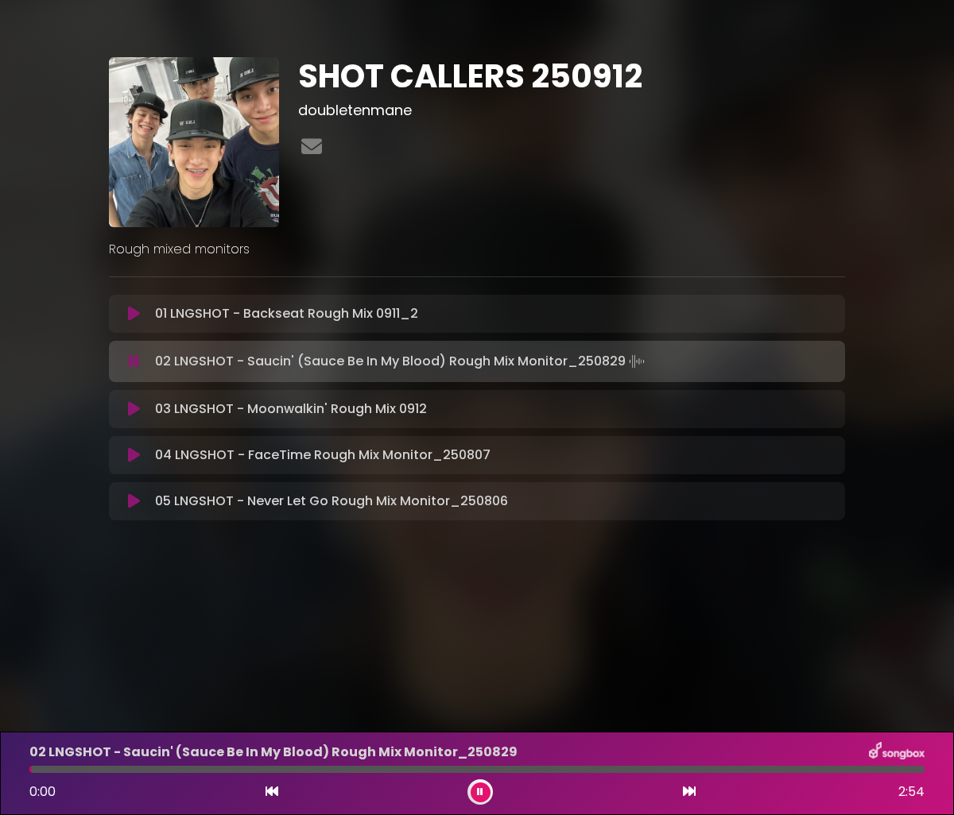
click at [848, 772] on div at bounding box center [476, 769] width 895 height 7
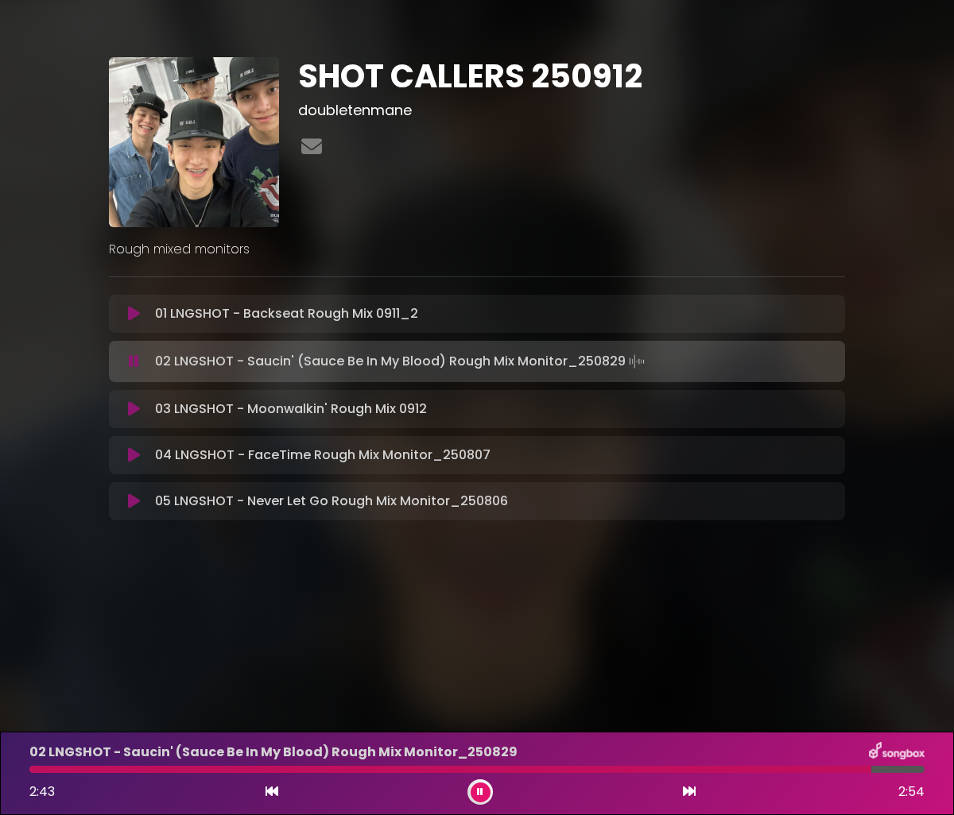
click at [480, 788] on icon at bounding box center [480, 792] width 9 height 11
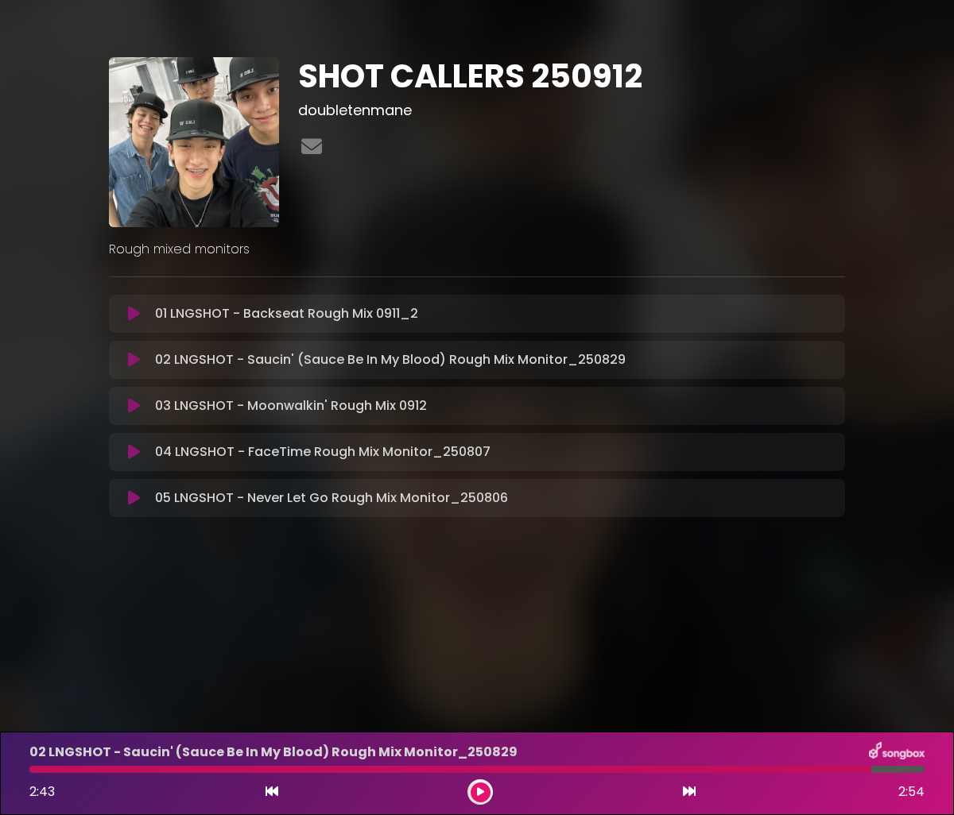
click at [782, 773] on div "02 LNGSHOT - Saucin' (Sauce Be In My Blood) Rough Mix Monitor_[DATE] 2:43 2:54" at bounding box center [477, 773] width 914 height 63
click at [783, 769] on div at bounding box center [450, 769] width 842 height 7
click at [792, 769] on div at bounding box center [450, 769] width 842 height 7
drag, startPoint x: 478, startPoint y: 794, endPoint x: 515, endPoint y: 790, distance: 37.6
click at [500, 790] on div "2:43 2:54" at bounding box center [477, 792] width 914 height 25
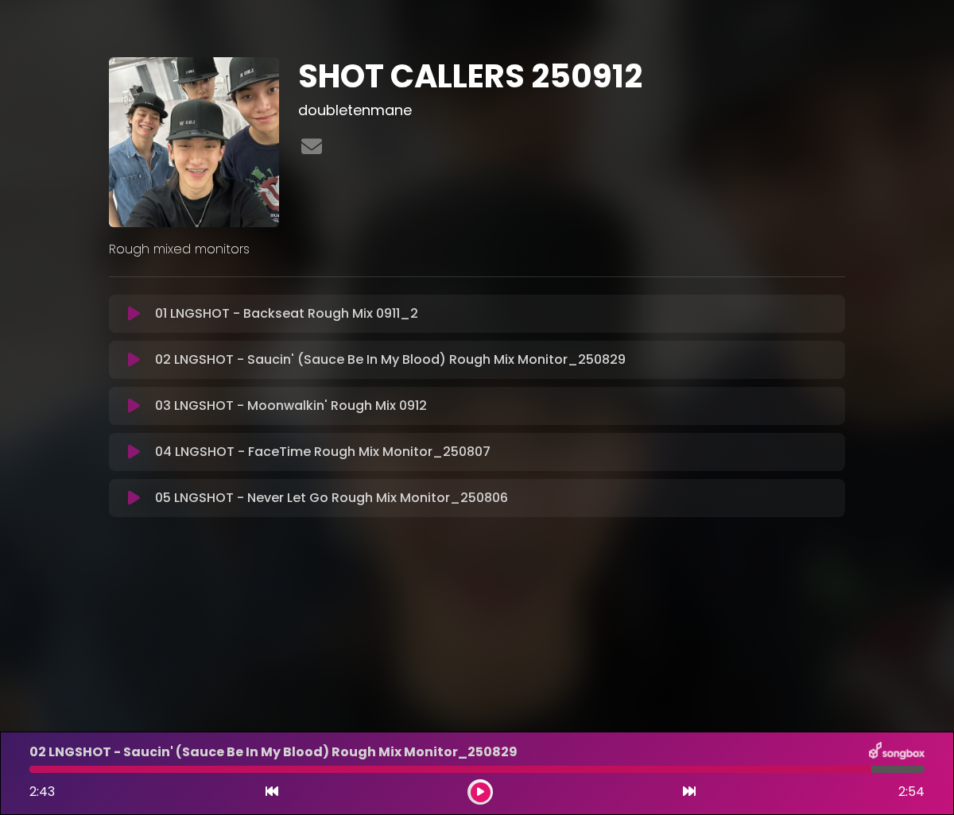
drag, startPoint x: 807, startPoint y: 767, endPoint x: 765, endPoint y: 776, distance: 43.0
click at [765, 776] on div "02 LNGSHOT - Saucin' (Sauce Be In My Blood) Rough Mix Monitor_[DATE] 2:43 2:54" at bounding box center [477, 773] width 914 height 63
drag, startPoint x: 752, startPoint y: 763, endPoint x: 745, endPoint y: 774, distance: 12.8
click at [749, 768] on div "02 LNGSHOT - Saucin' (Sauce Be In My Blood) Rough Mix Monitor_[DATE] 2:43 2:54" at bounding box center [477, 773] width 914 height 63
click at [745, 774] on div "02 LNGSHOT - Saucin' (Sauce Be In My Blood) Rough Mix Monitor_[DATE] 2:43 2:54" at bounding box center [477, 773] width 914 height 63
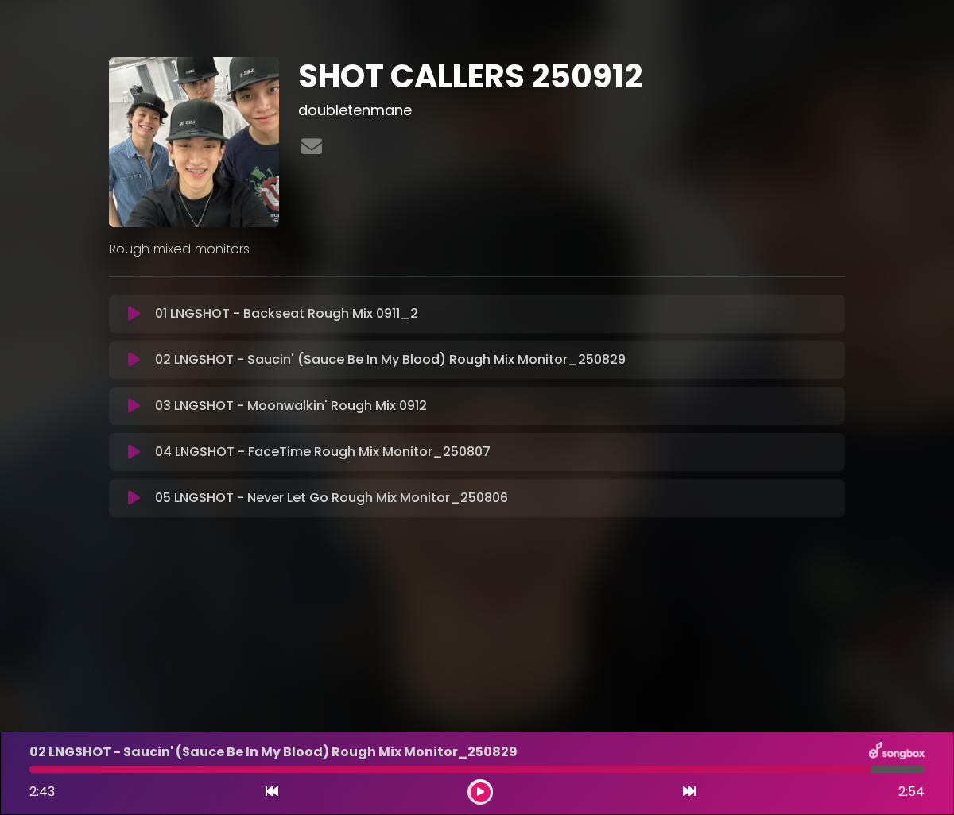
click at [485, 791] on button at bounding box center [480, 793] width 20 height 20
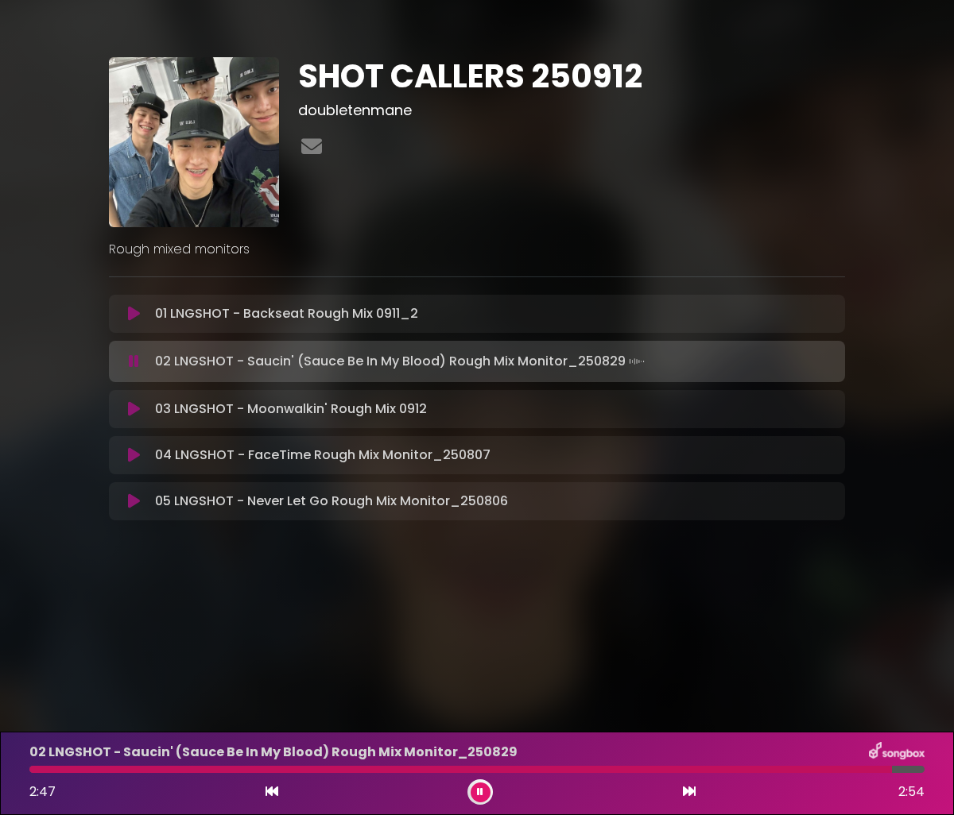
click at [484, 792] on button at bounding box center [480, 793] width 20 height 20
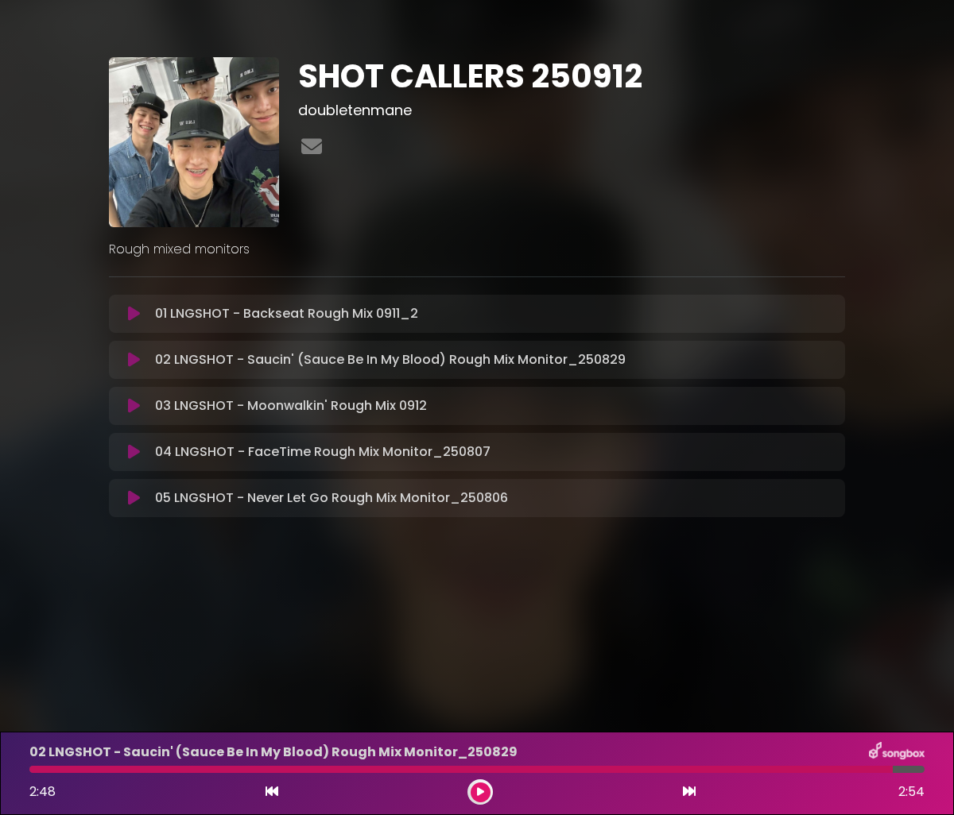
click at [826, 778] on div "02 LNGSHOT - Saucin' (Sauce Be In My Blood) Rough Mix Monitor_[DATE] 2:48 2:54" at bounding box center [477, 773] width 914 height 63
click at [811, 769] on div at bounding box center [460, 769] width 863 height 7
click at [489, 794] on button at bounding box center [480, 793] width 20 height 20
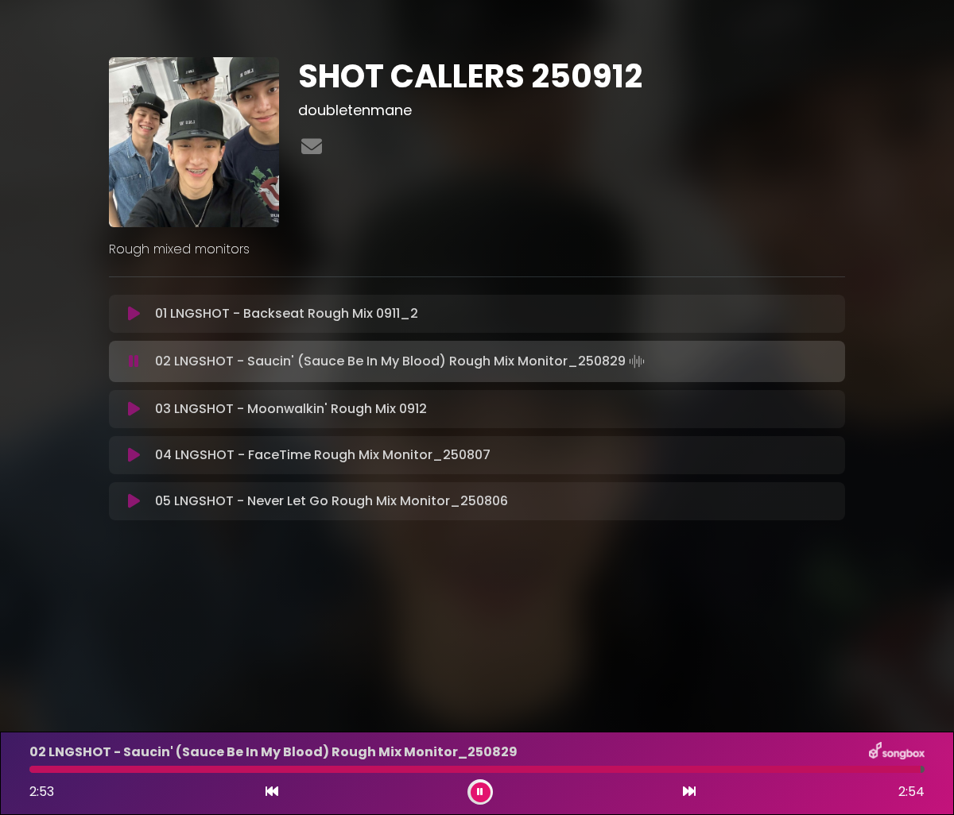
click at [482, 790] on icon at bounding box center [479, 792] width 11 height 11
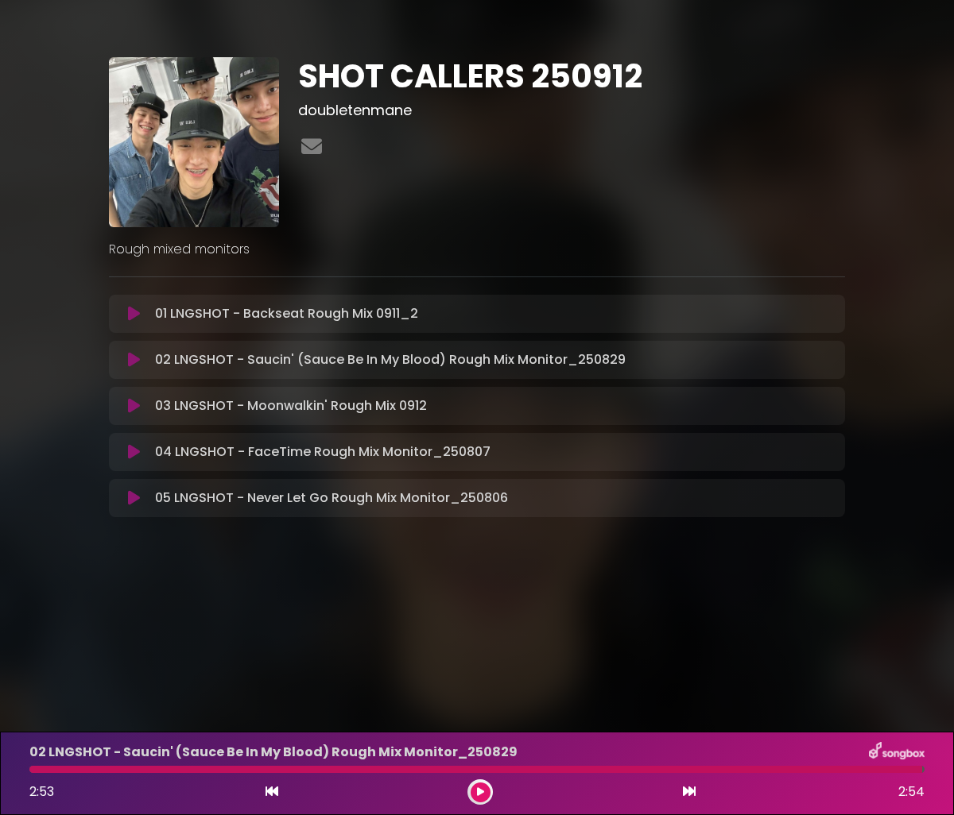
click at [33, 771] on div at bounding box center [475, 769] width 892 height 7
click at [37, 771] on div at bounding box center [475, 769] width 892 height 7
click at [50, 770] on div at bounding box center [475, 769] width 892 height 7
drag, startPoint x: 50, startPoint y: 770, endPoint x: 424, endPoint y: 769, distance: 373.5
click at [52, 769] on div at bounding box center [475, 769] width 892 height 7
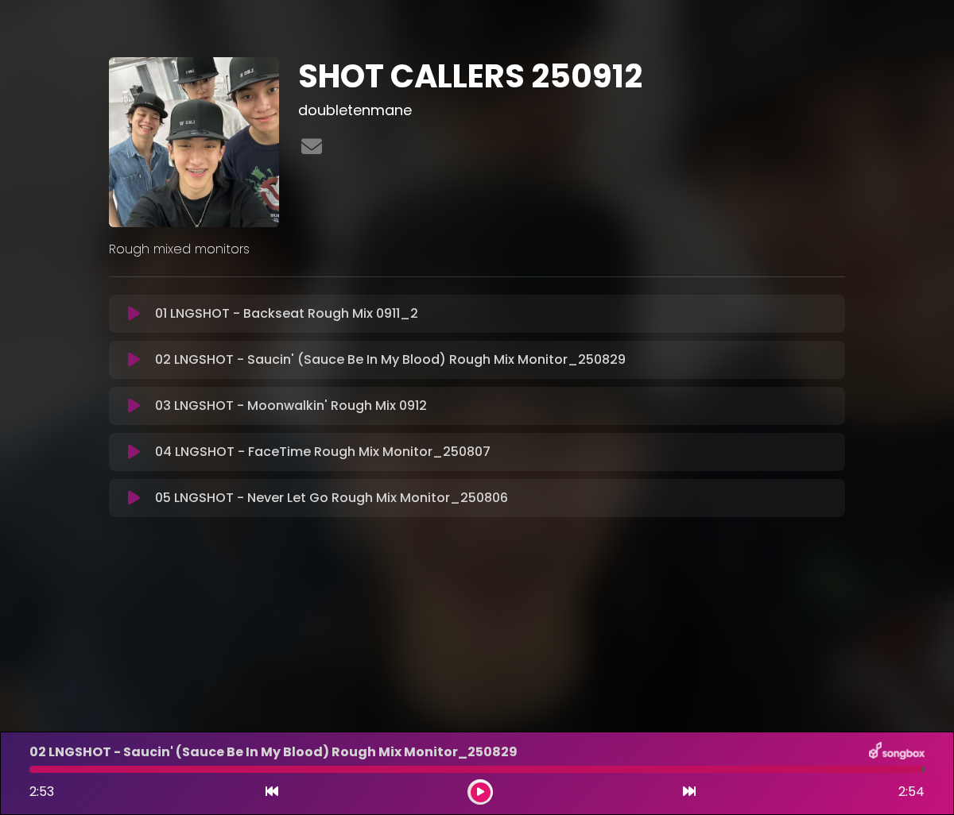
drag, startPoint x: 922, startPoint y: 771, endPoint x: 803, endPoint y: 774, distance: 119.2
click at [748, 774] on div "02 LNGSHOT - Saucin' (Sauce Be In My Blood) Rough Mix Monitor_[DATE] 2:53 2:54" at bounding box center [477, 773] width 914 height 63
click at [925, 773] on div "02 LNGSHOT - Saucin' (Sauce Be In My Blood) Rough Mix Monitor_[DATE] 2:53 2:54" at bounding box center [477, 773] width 914 height 63
drag, startPoint x: 927, startPoint y: 772, endPoint x: 619, endPoint y: 768, distance: 308.4
click at [923, 771] on div at bounding box center [477, 769] width 914 height 7
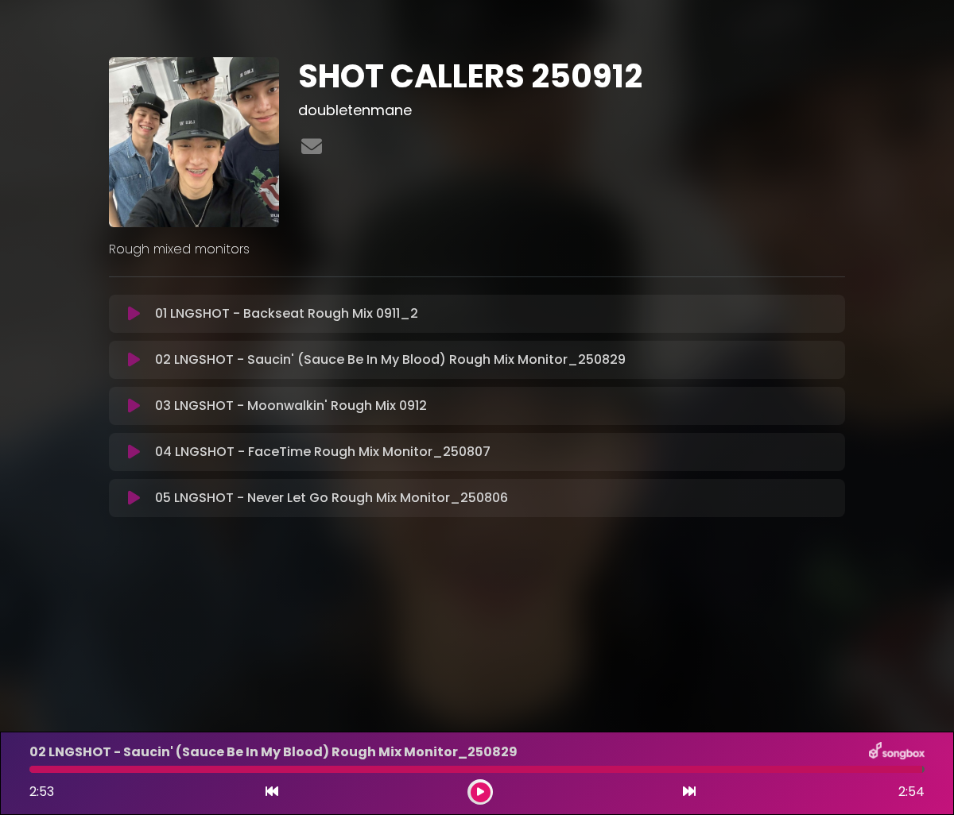
click at [22, 784] on div "2:53 2:54" at bounding box center [477, 792] width 914 height 25
click at [39, 770] on div at bounding box center [475, 769] width 892 height 7
click at [35, 770] on div at bounding box center [475, 769] width 892 height 7
click at [490, 791] on div at bounding box center [479, 792] width 25 height 25
click at [483, 791] on icon at bounding box center [480, 793] width 12 height 12
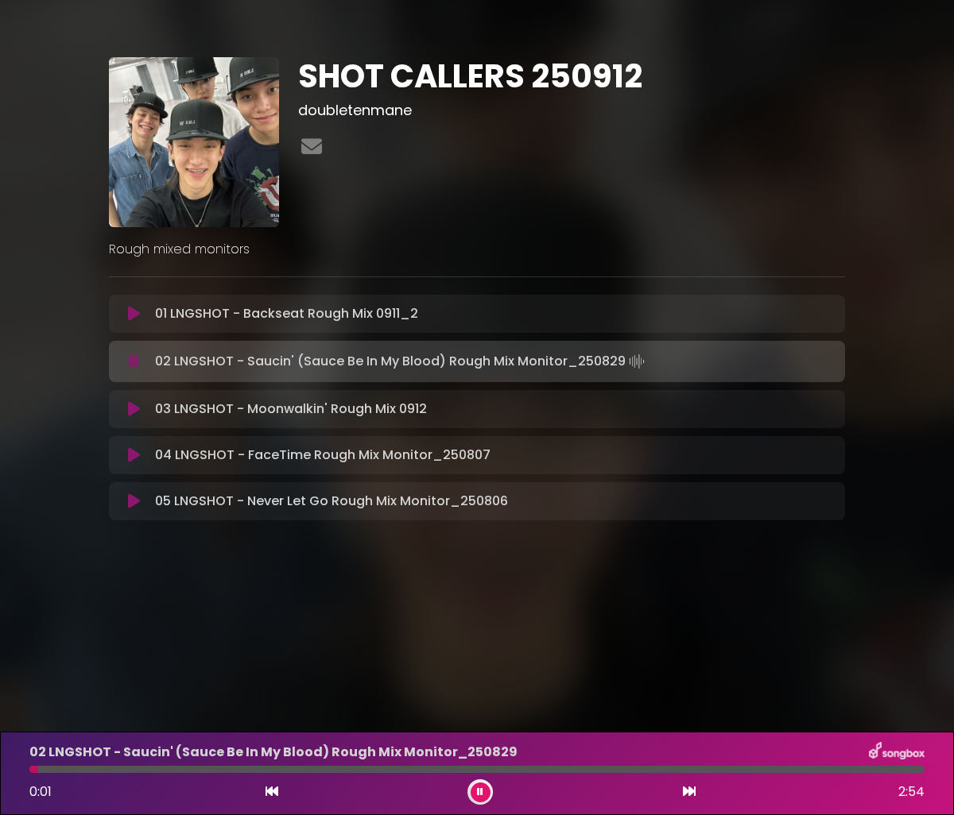
click at [483, 791] on button at bounding box center [480, 793] width 20 height 20
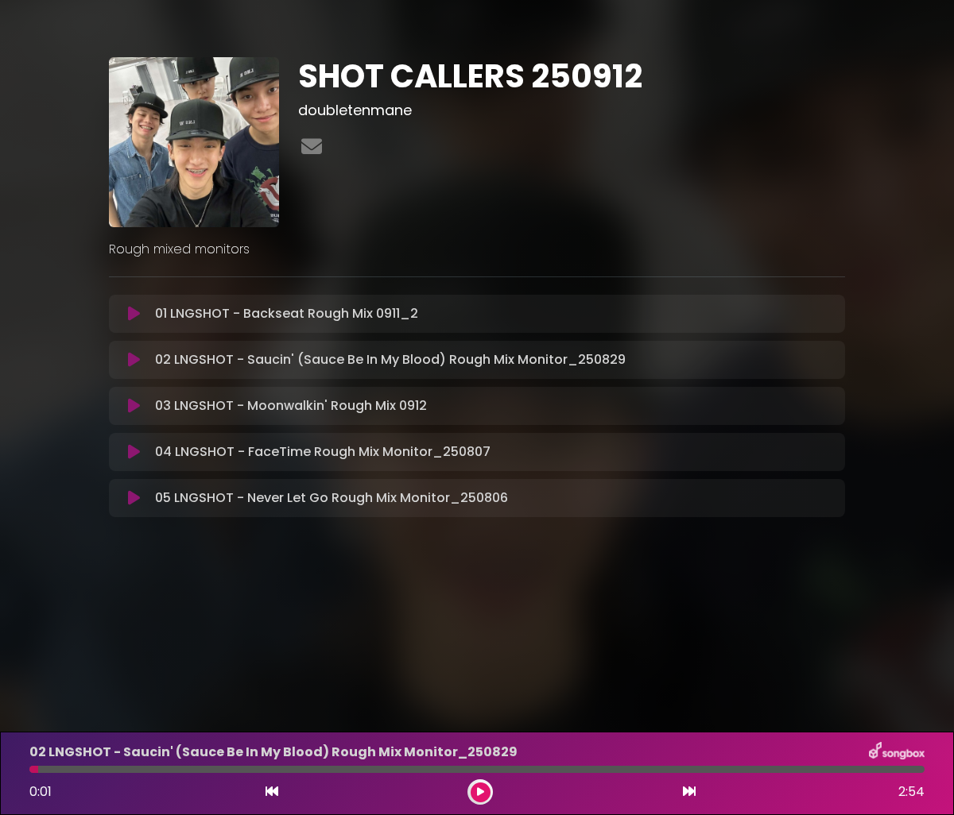
click at [33, 772] on div at bounding box center [33, 769] width 9 height 7
click at [32, 773] on div "02 LNGSHOT - Saucin' (Sauce Be In My Blood) Rough Mix Monitor_[DATE] 0:01 2:54" at bounding box center [477, 773] width 914 height 63
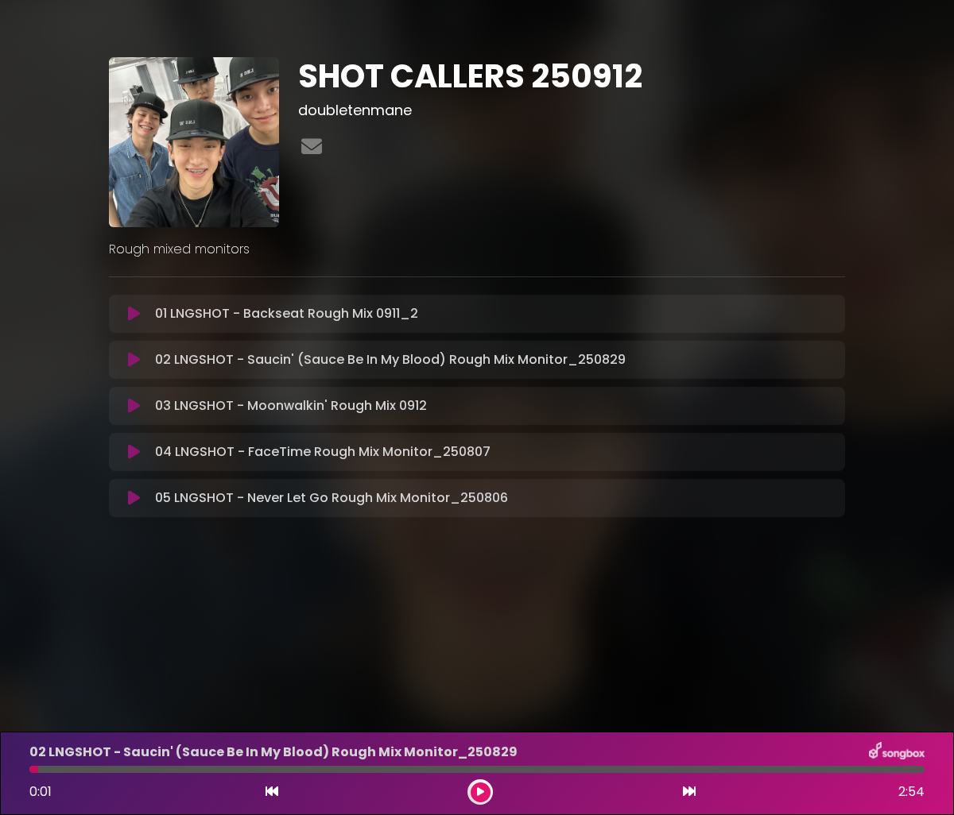
click at [473, 789] on button at bounding box center [480, 793] width 20 height 20
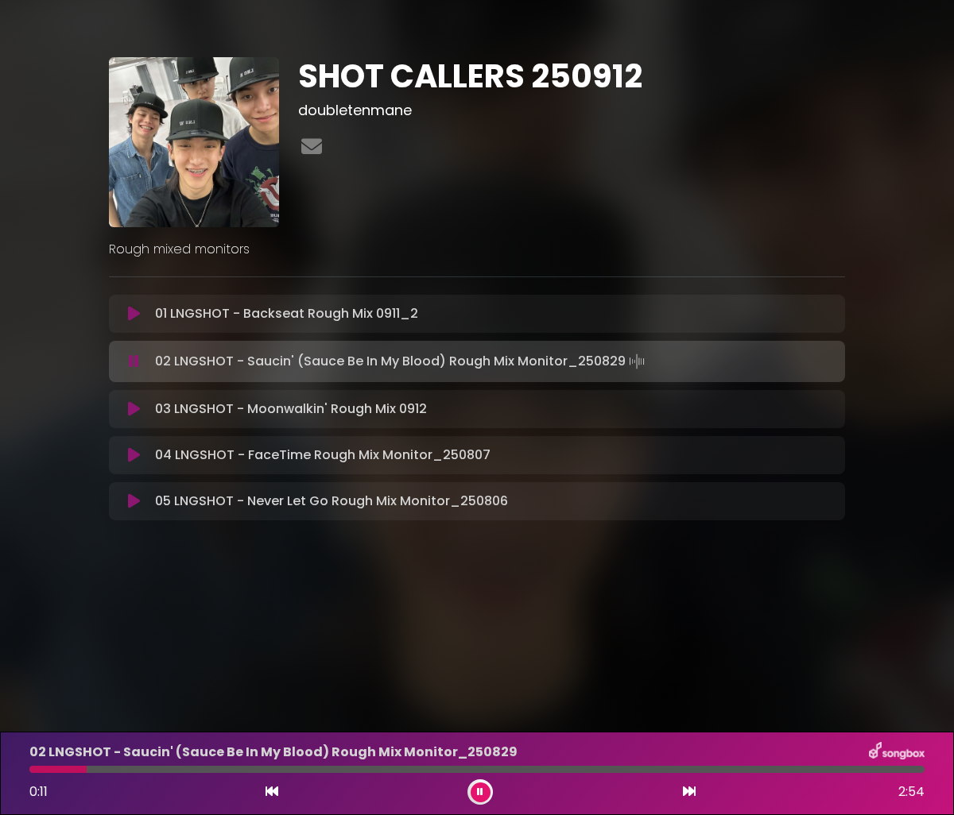
click at [470, 783] on button at bounding box center [480, 793] width 20 height 20
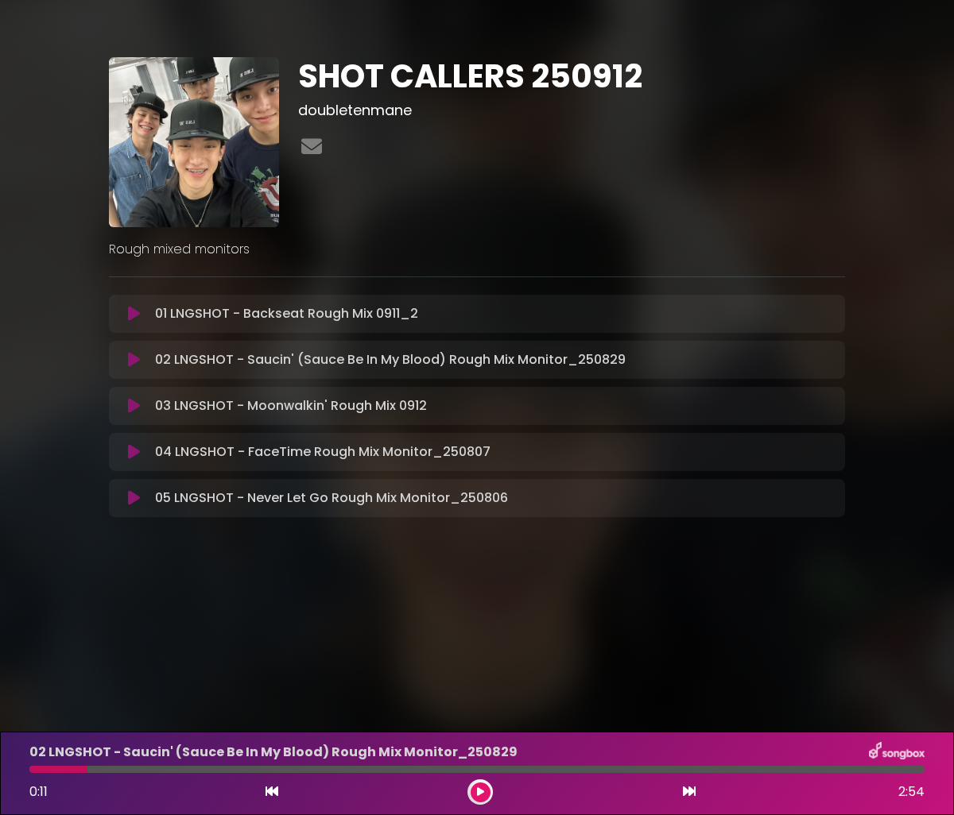
click at [33, 774] on div "02 LNGSHOT - Saucin' (Sauce Be In My Blood) Rough Mix Monitor_[DATE] 0:11 2:54" at bounding box center [477, 773] width 914 height 63
click at [476, 796] on icon at bounding box center [480, 793] width 12 height 12
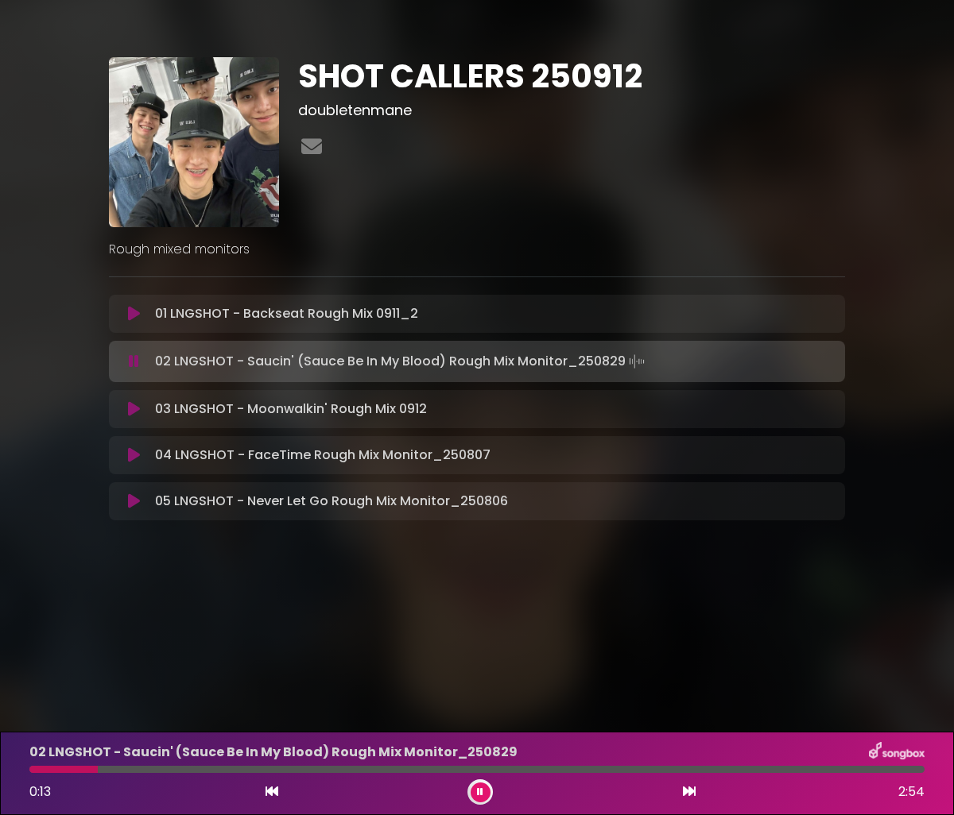
click at [35, 772] on div at bounding box center [63, 769] width 68 height 7
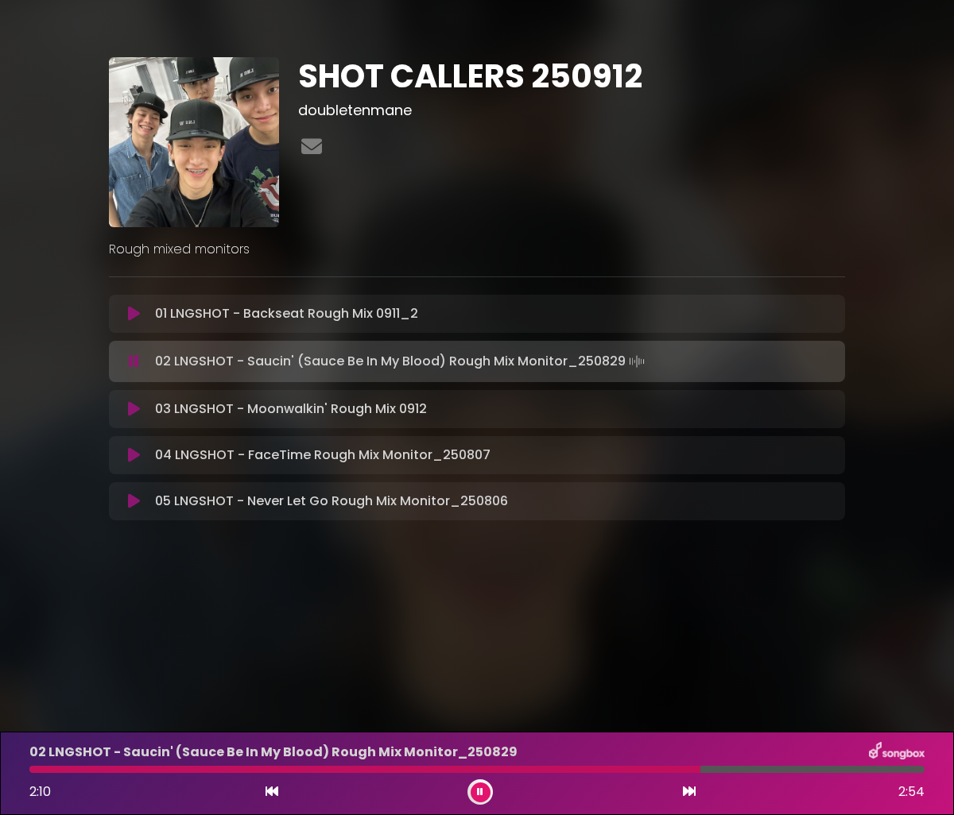
click at [478, 793] on icon at bounding box center [480, 792] width 10 height 7
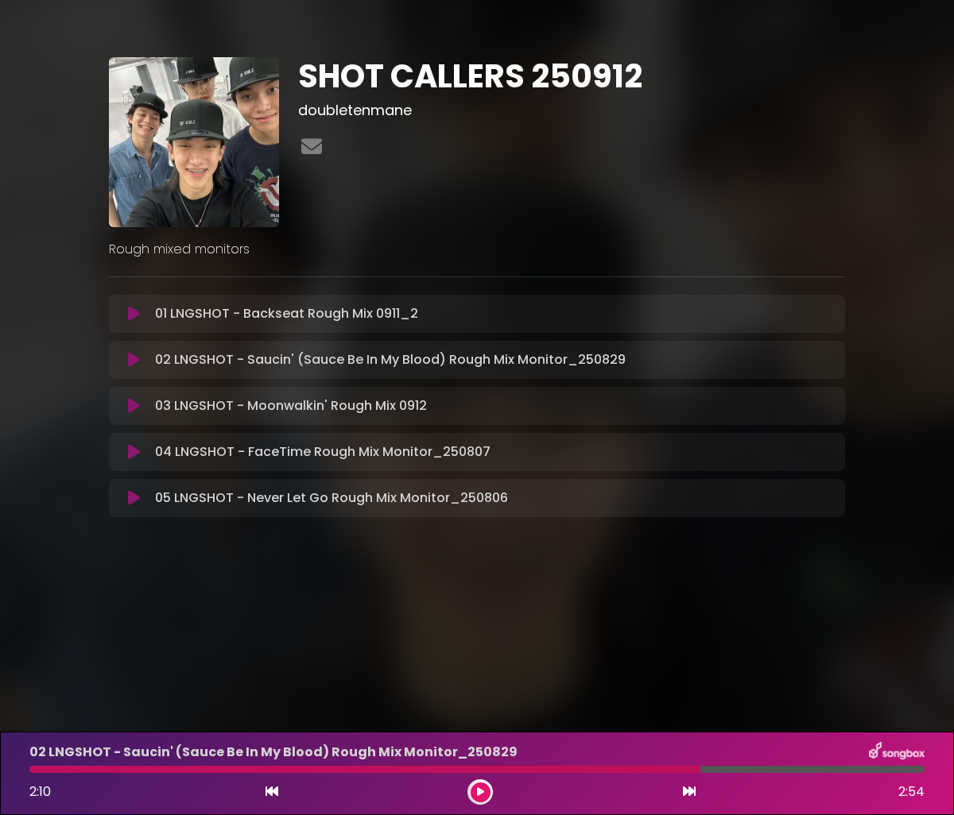
click at [419, 769] on div at bounding box center [364, 769] width 671 height 7
click at [34, 771] on div at bounding box center [364, 769] width 671 height 7
click at [478, 799] on button at bounding box center [480, 793] width 20 height 20
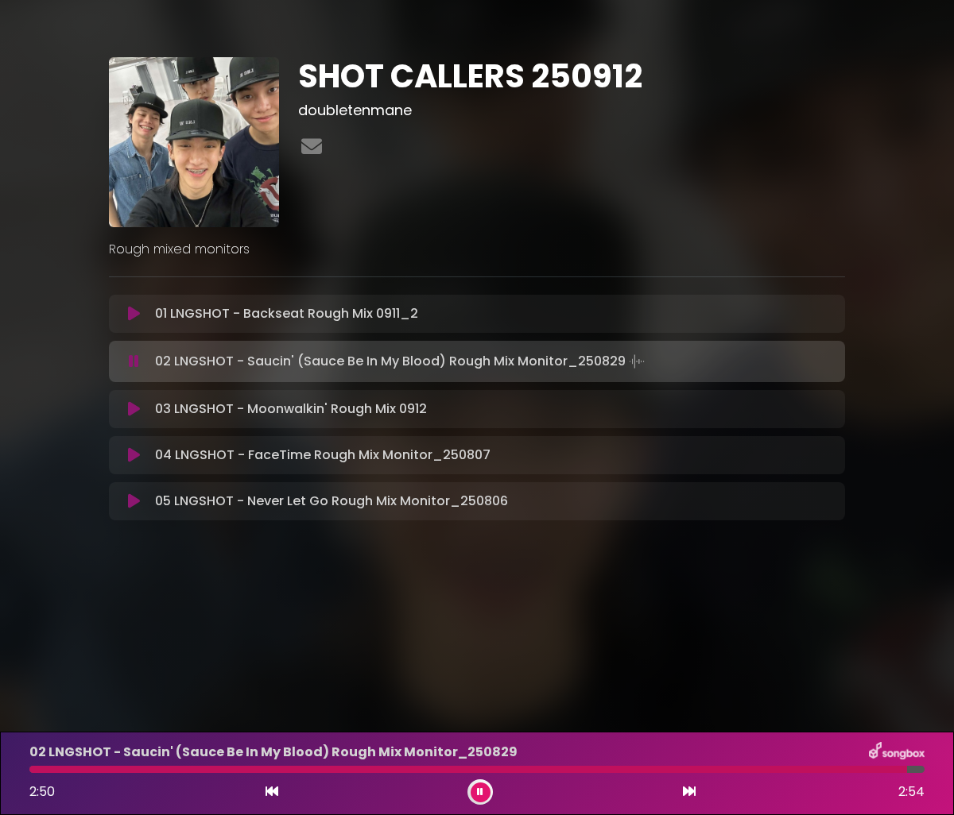
click at [478, 799] on button at bounding box center [480, 793] width 20 height 20
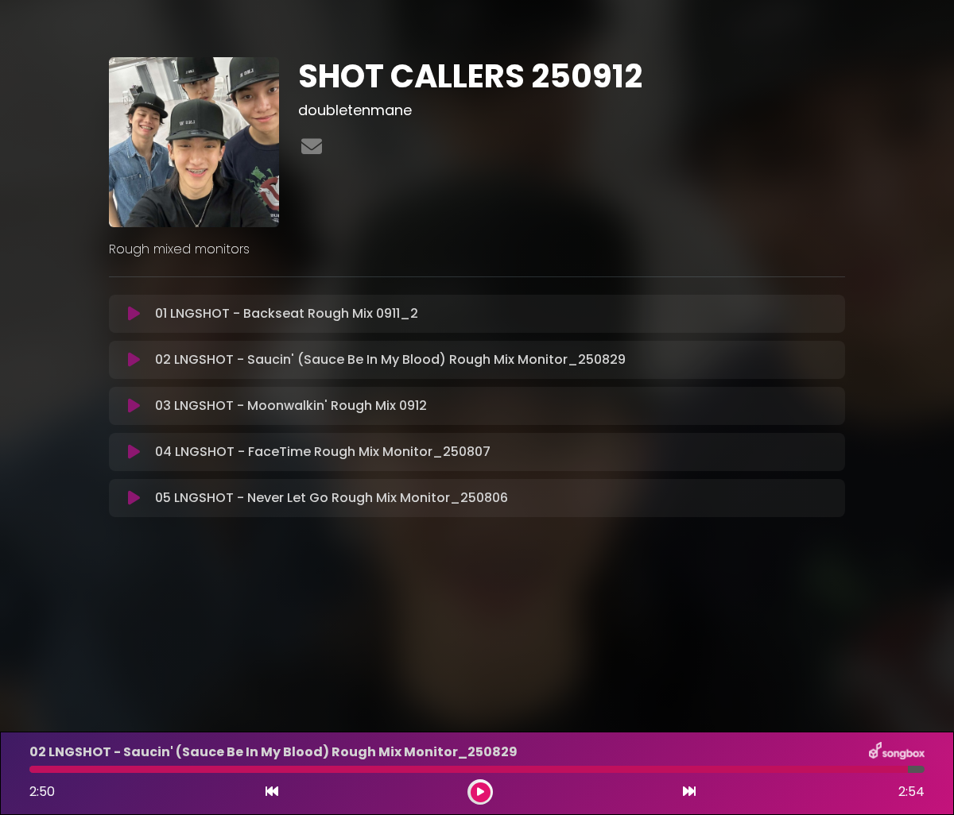
click at [33, 772] on div at bounding box center [468, 769] width 878 height 7
click at [472, 786] on button at bounding box center [480, 793] width 20 height 20
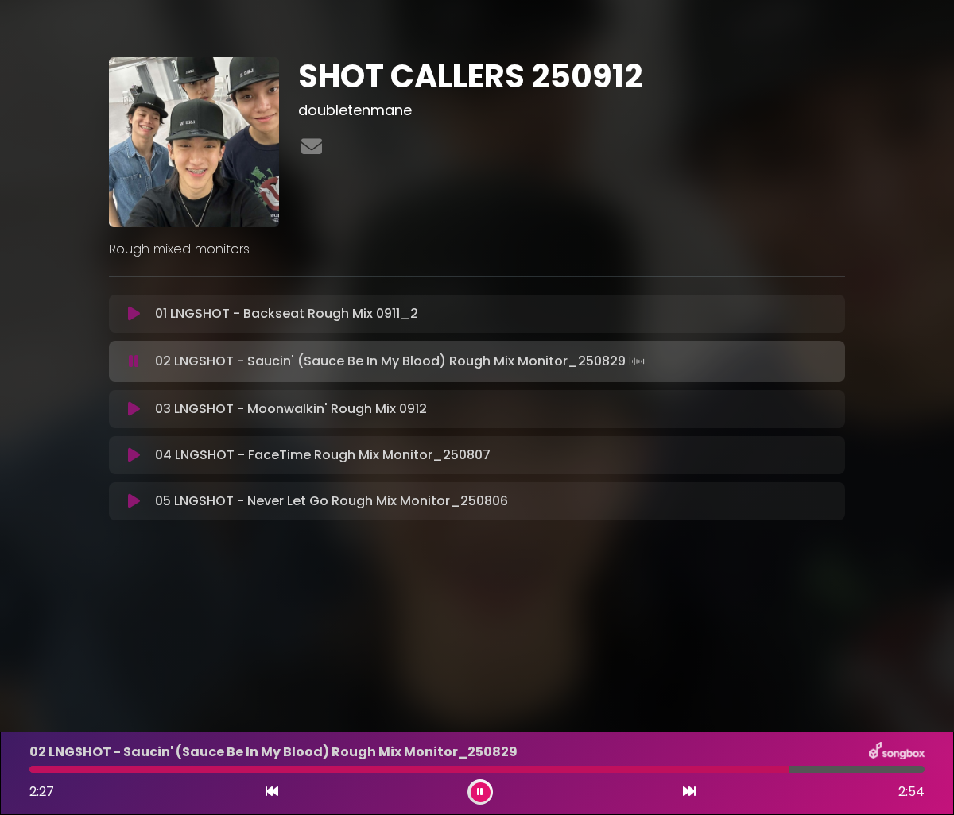
click at [472, 786] on button at bounding box center [480, 793] width 20 height 20
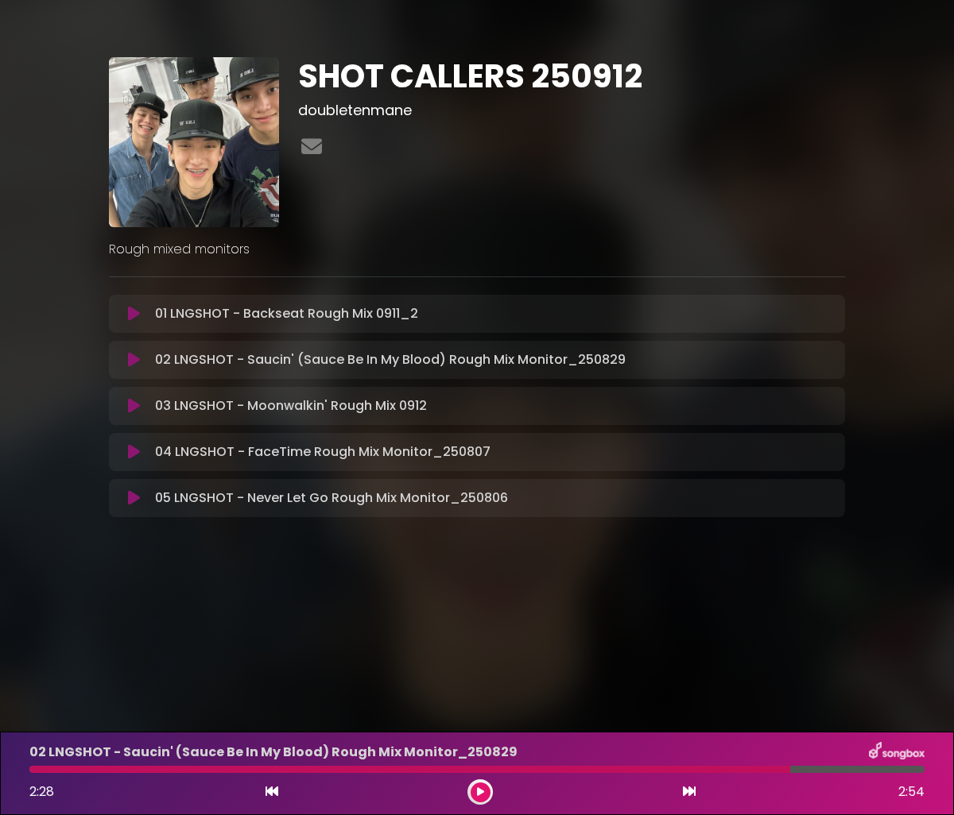
click at [683, 780] on div "2:28 2:54" at bounding box center [477, 792] width 914 height 25
click at [677, 776] on div "02 LNGSHOT - Saucin' (Sauce Be In My Blood) Rough Mix Monitor_[DATE] 2:28 2:54" at bounding box center [477, 773] width 914 height 63
click at [33, 771] on div at bounding box center [409, 769] width 761 height 7
click at [475, 788] on button at bounding box center [480, 793] width 20 height 20
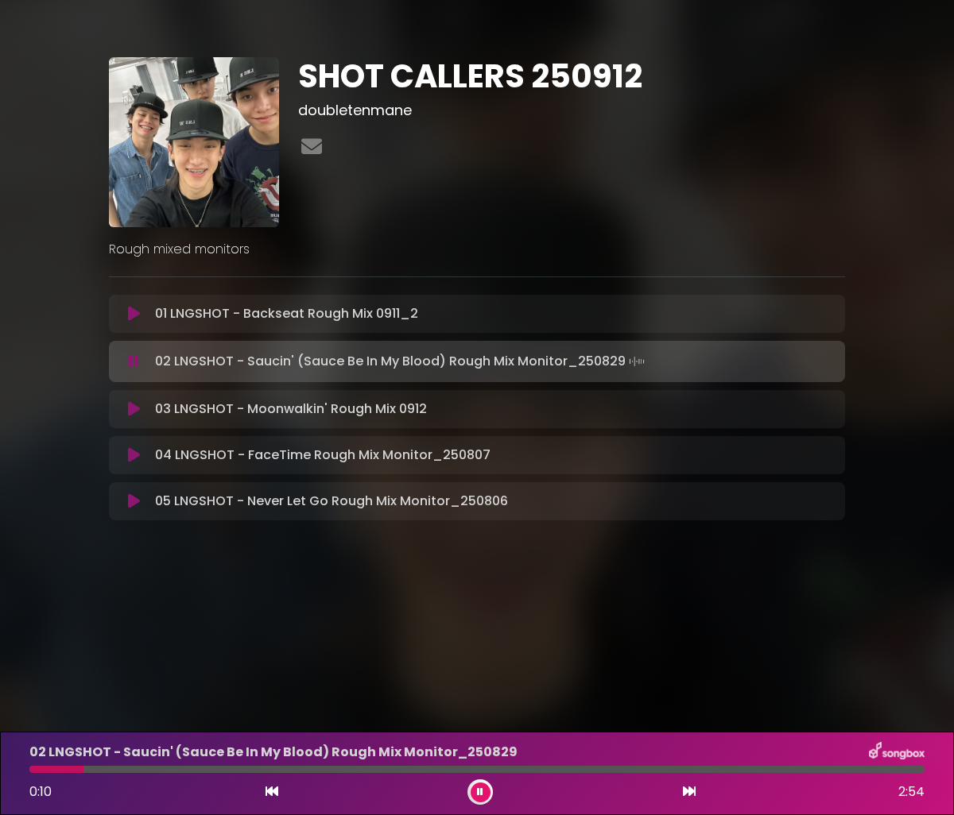
click at [475, 789] on button at bounding box center [480, 793] width 20 height 20
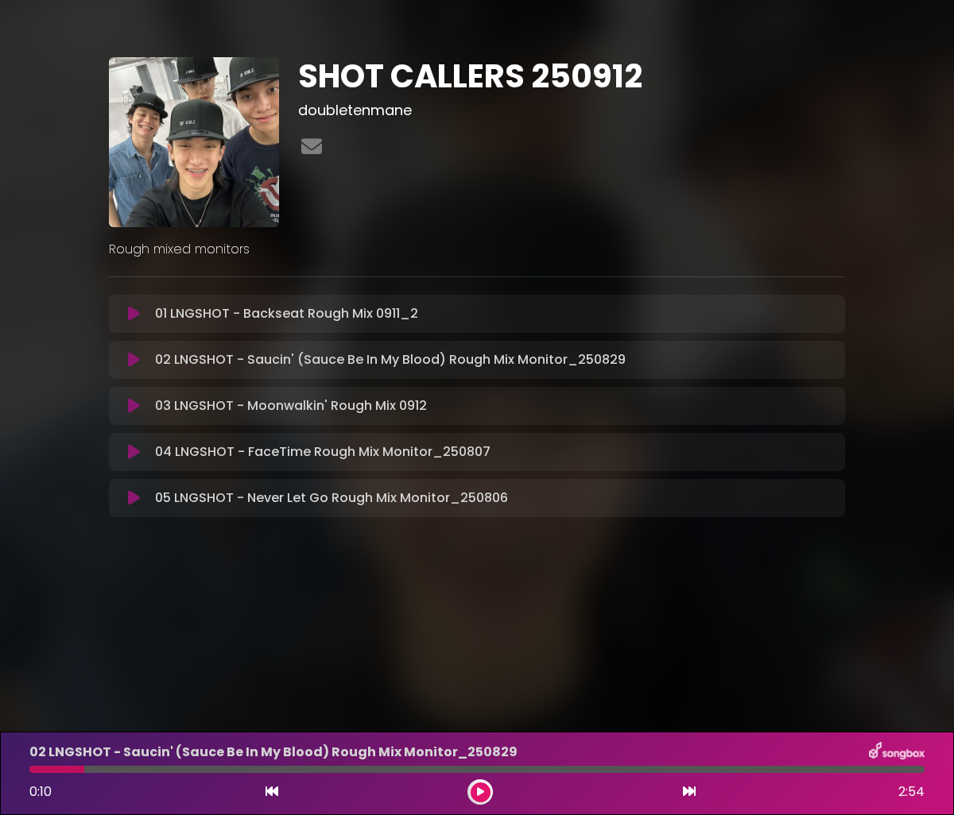
click at [36, 771] on div at bounding box center [56, 769] width 55 height 7
click at [471, 791] on button at bounding box center [480, 793] width 20 height 20
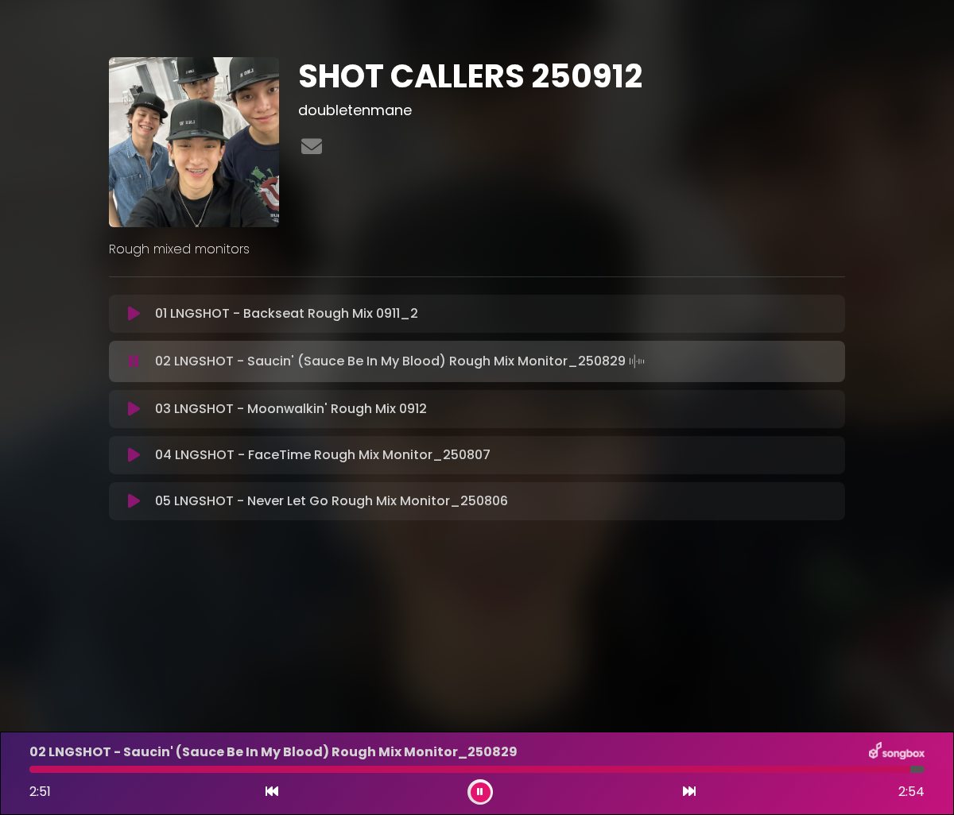
click at [471, 791] on button at bounding box center [480, 793] width 20 height 20
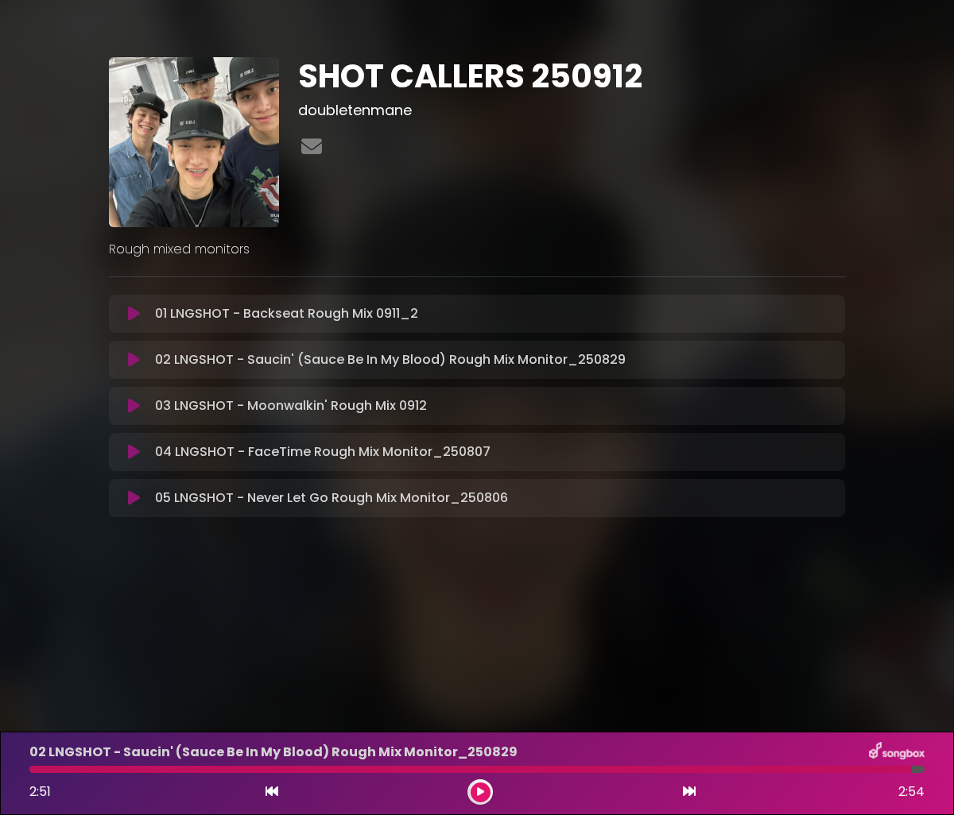
click at [36, 772] on div at bounding box center [470, 769] width 882 height 7
click at [35, 772] on div at bounding box center [470, 769] width 882 height 7
click at [482, 787] on button at bounding box center [480, 793] width 20 height 20
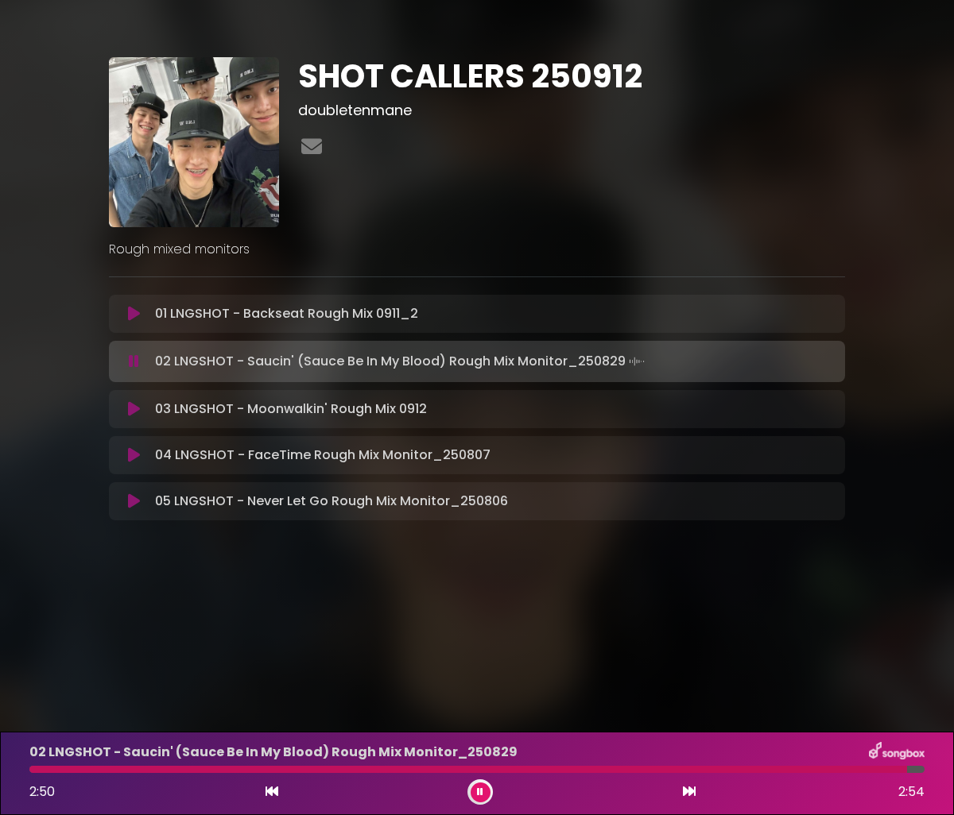
click at [482, 787] on button at bounding box center [480, 793] width 20 height 20
